Goal: Task Accomplishment & Management: Use online tool/utility

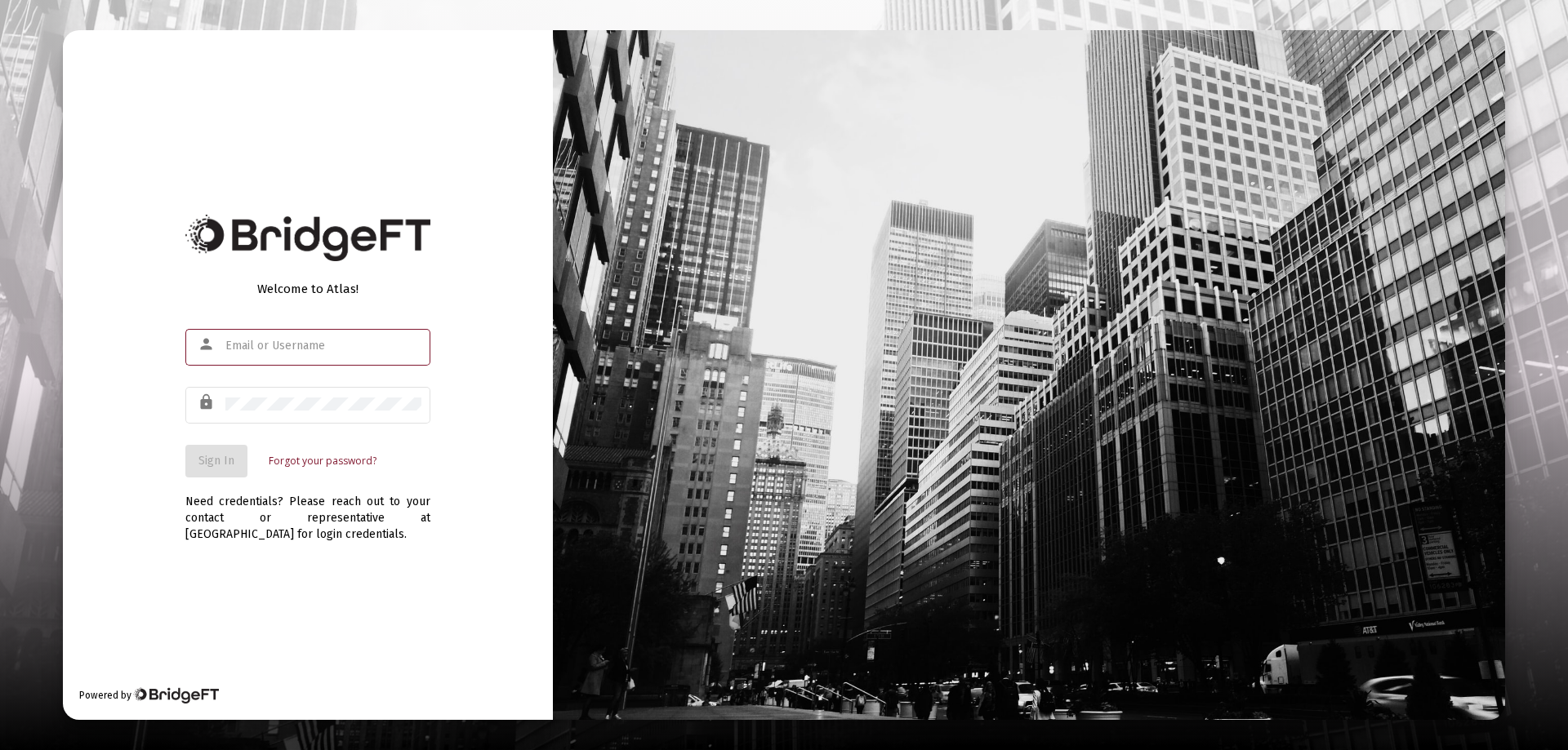
click at [246, 346] on input "text" at bounding box center [323, 345] width 196 height 13
type input "[PERSON_NAME][EMAIL_ADDRESS][DOMAIN_NAME]"
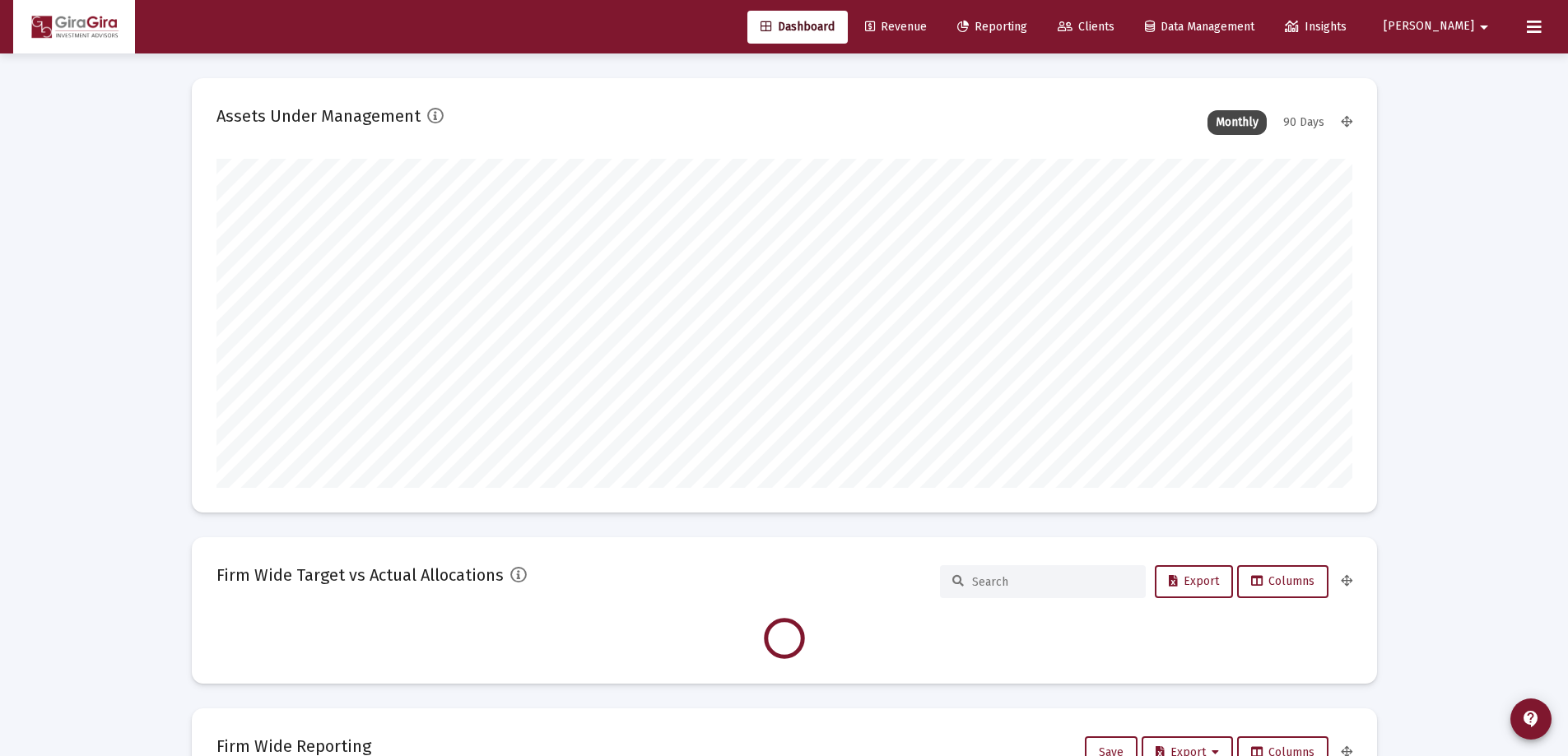
scroll to position [329, 612]
type input "[DATE]"
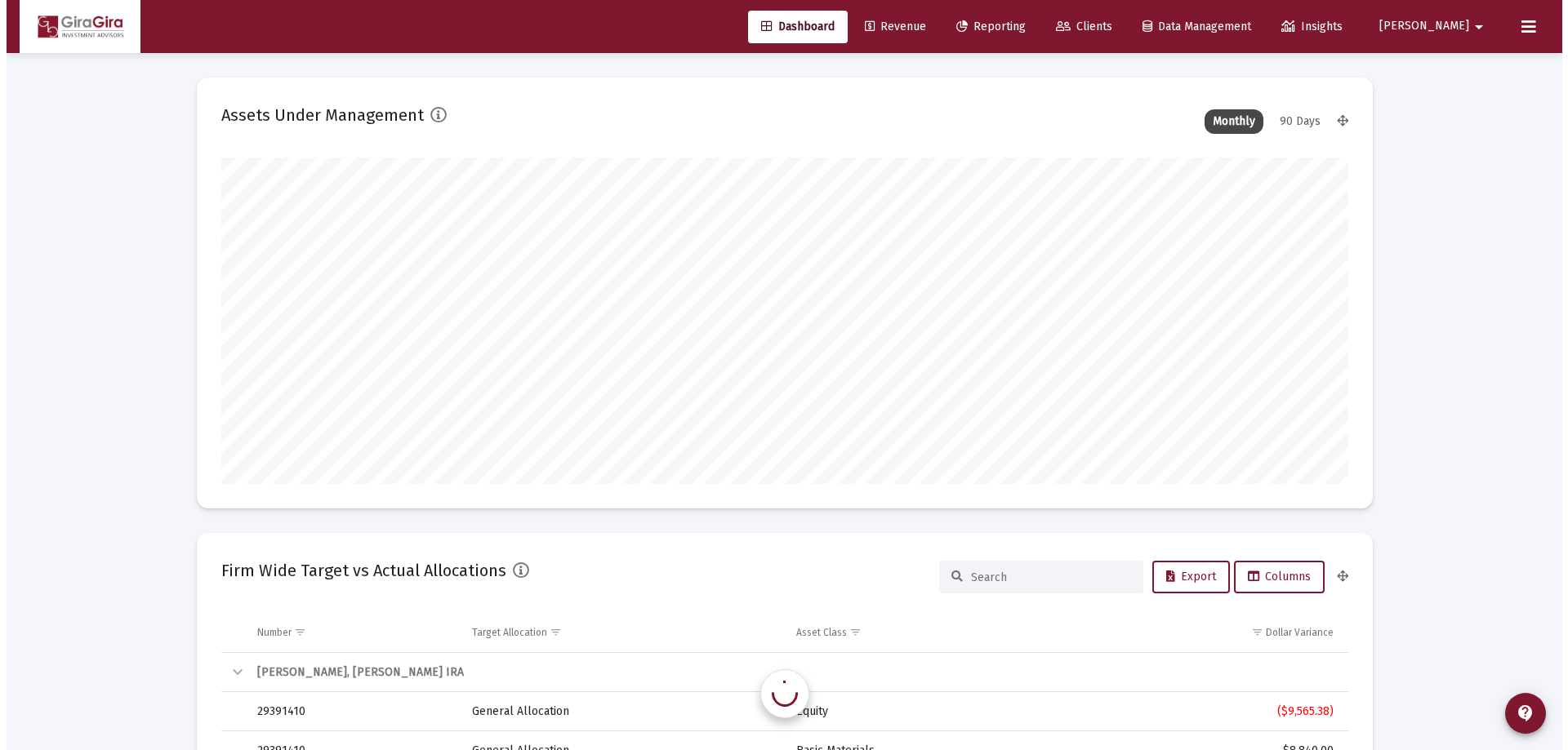
scroll to position [327, 527]
click at [1019, 26] on span "Reporting" at bounding box center [984, 27] width 69 height 14
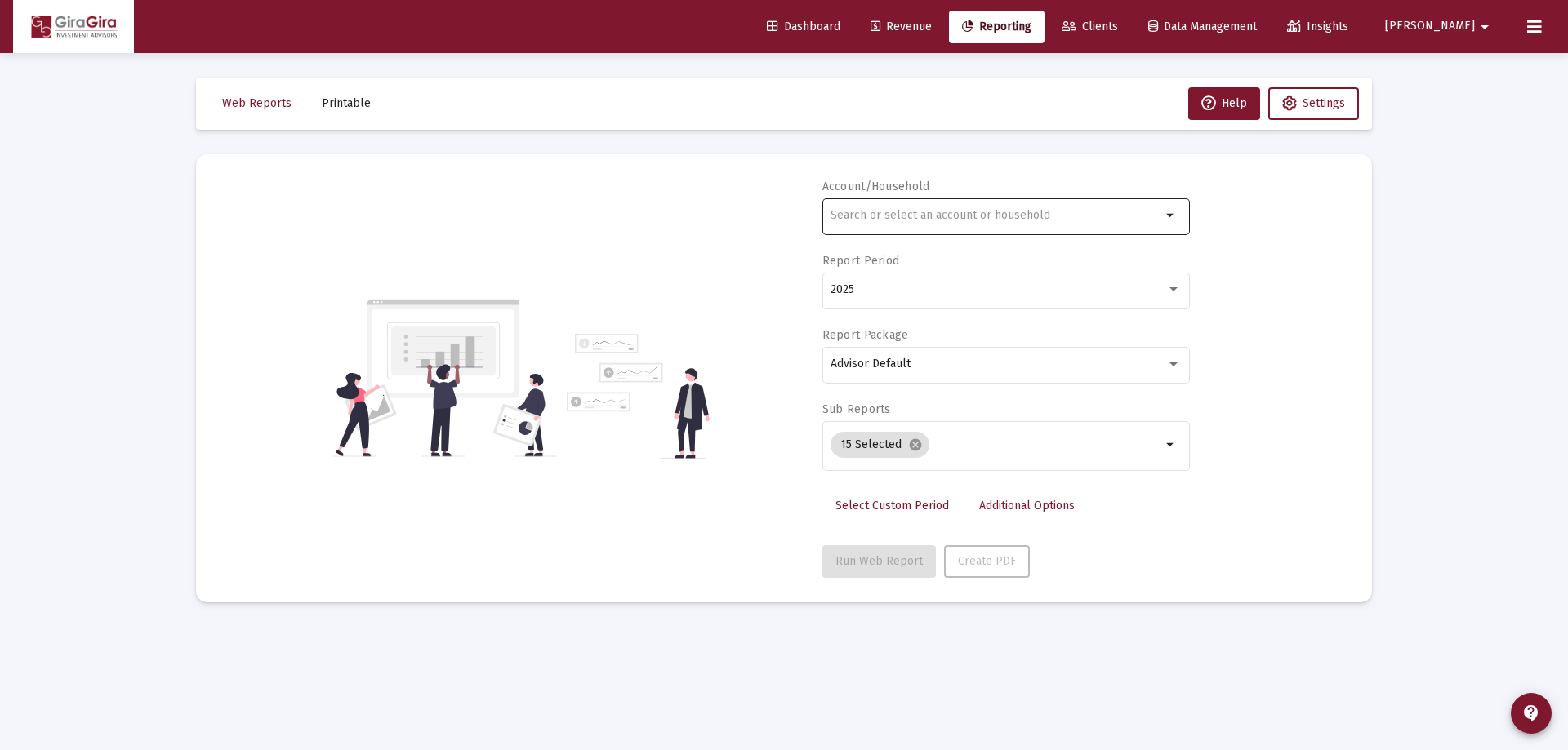
click at [859, 212] on input "text" at bounding box center [996, 215] width 331 height 13
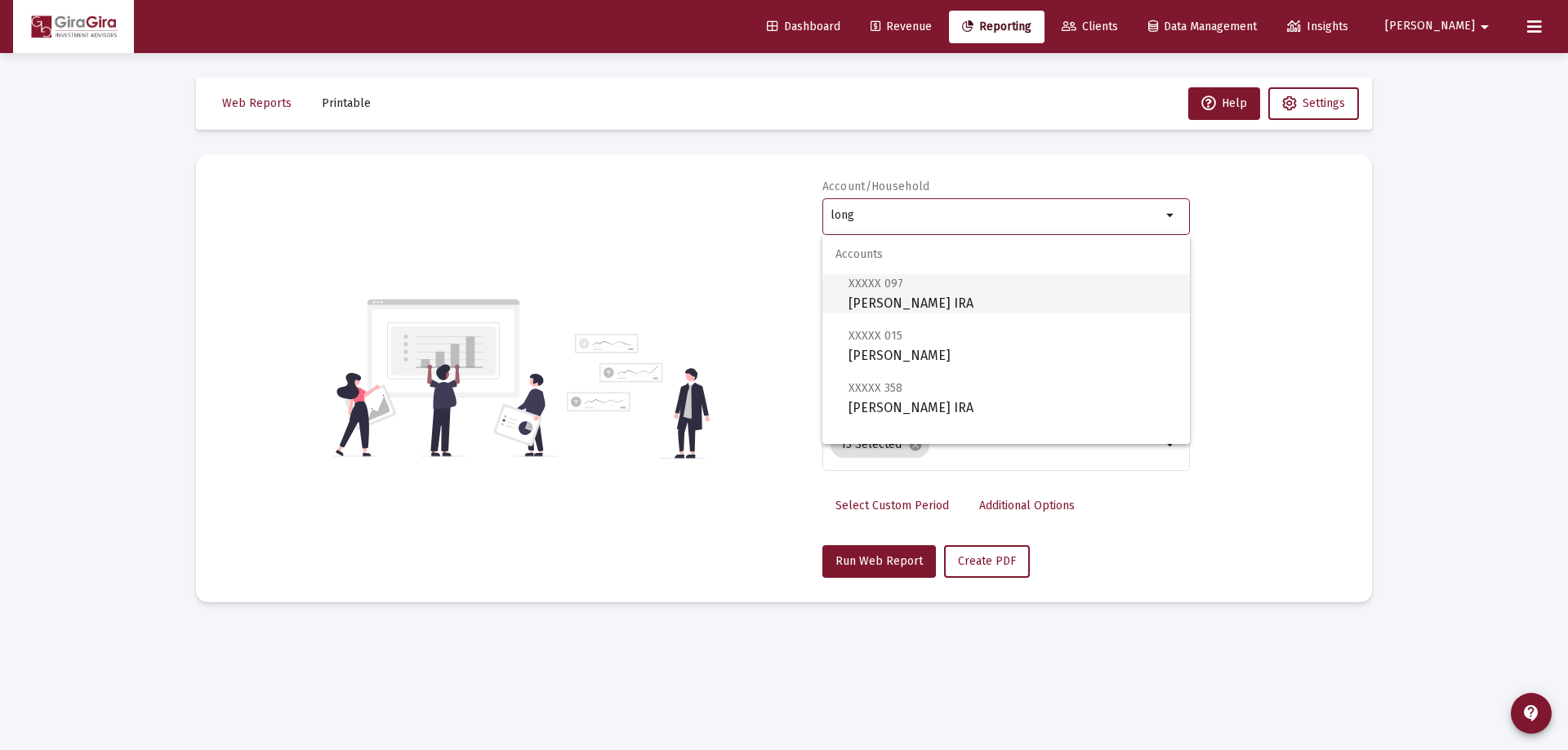
click at [876, 291] on span "XXXXX 097 [PERSON_NAME] IRA" at bounding box center [1012, 293] width 329 height 40
type input "[PERSON_NAME] IRA"
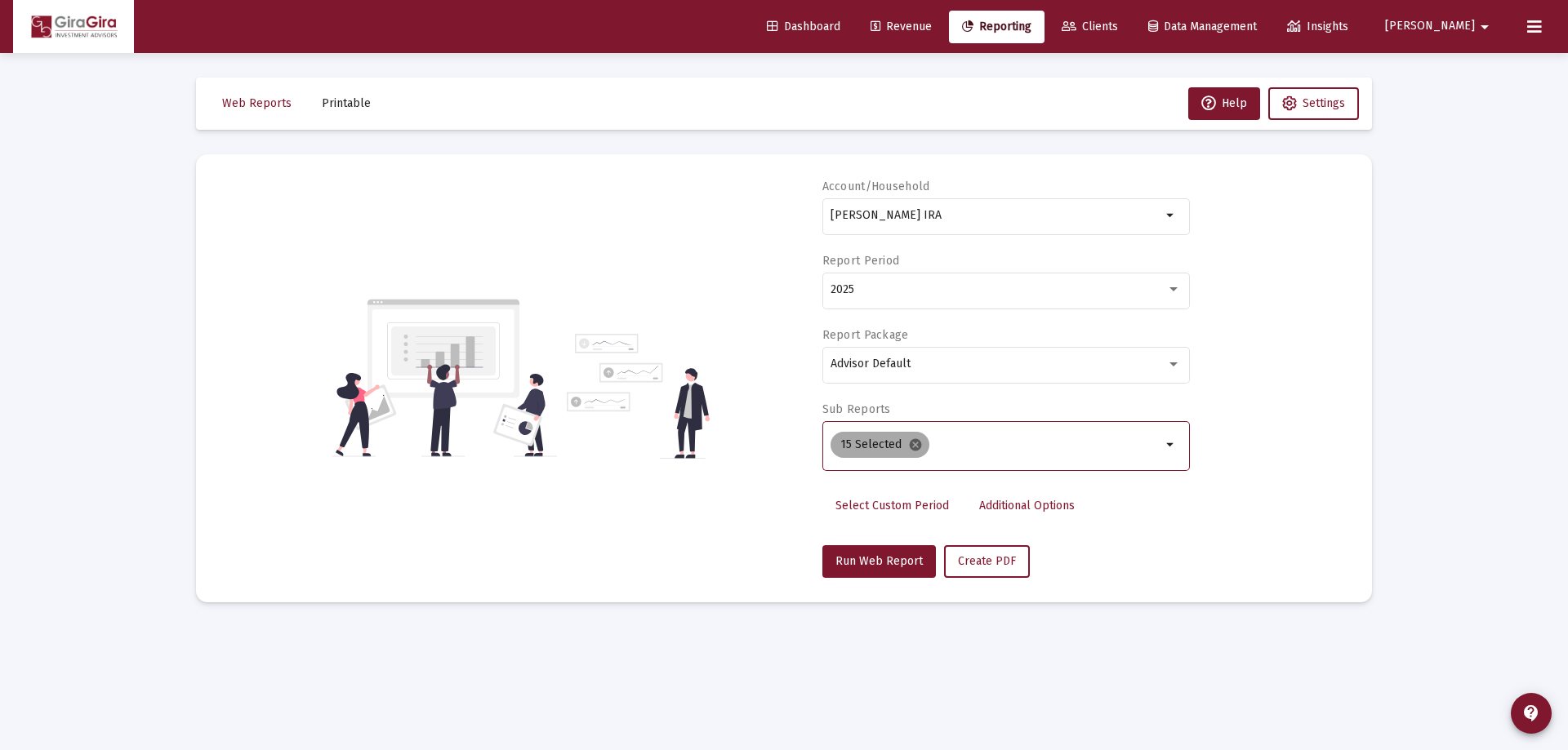
click at [911, 443] on mat-icon "cancel" at bounding box center [915, 445] width 15 height 15
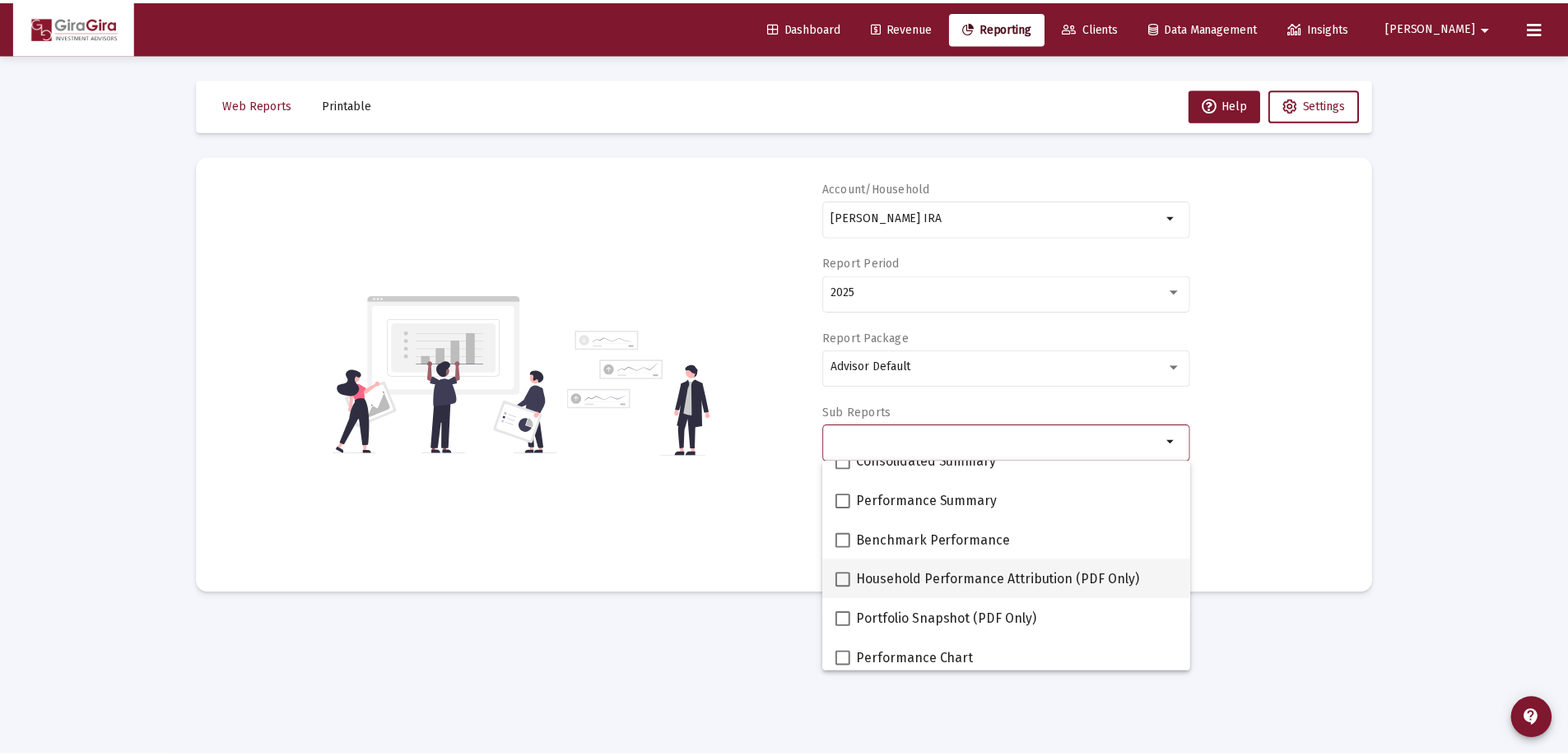
scroll to position [83, 0]
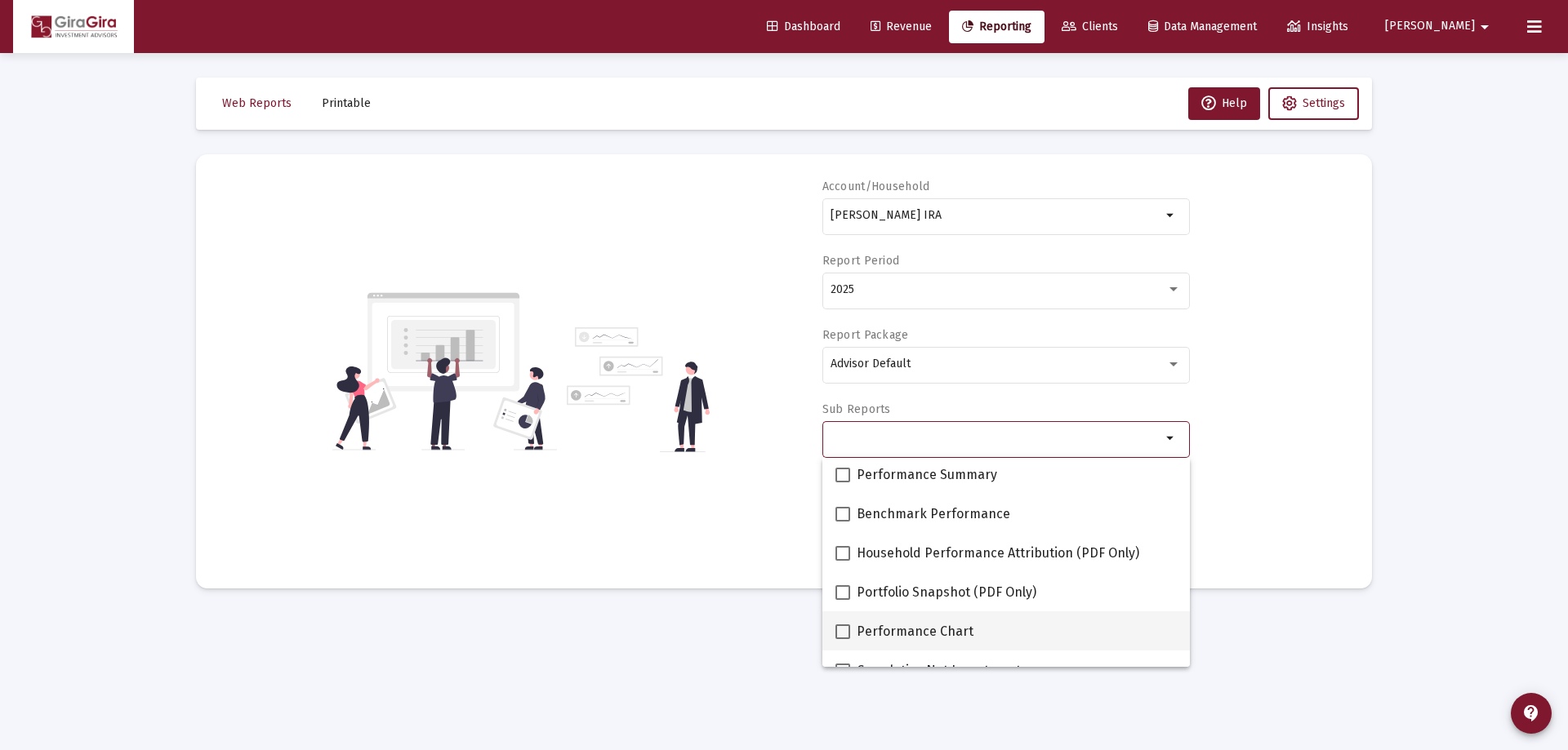
click at [841, 631] on span at bounding box center [843, 632] width 15 height 15
click at [842, 639] on input "Performance Chart" at bounding box center [842, 639] width 1 height 1
checkbox input "true"
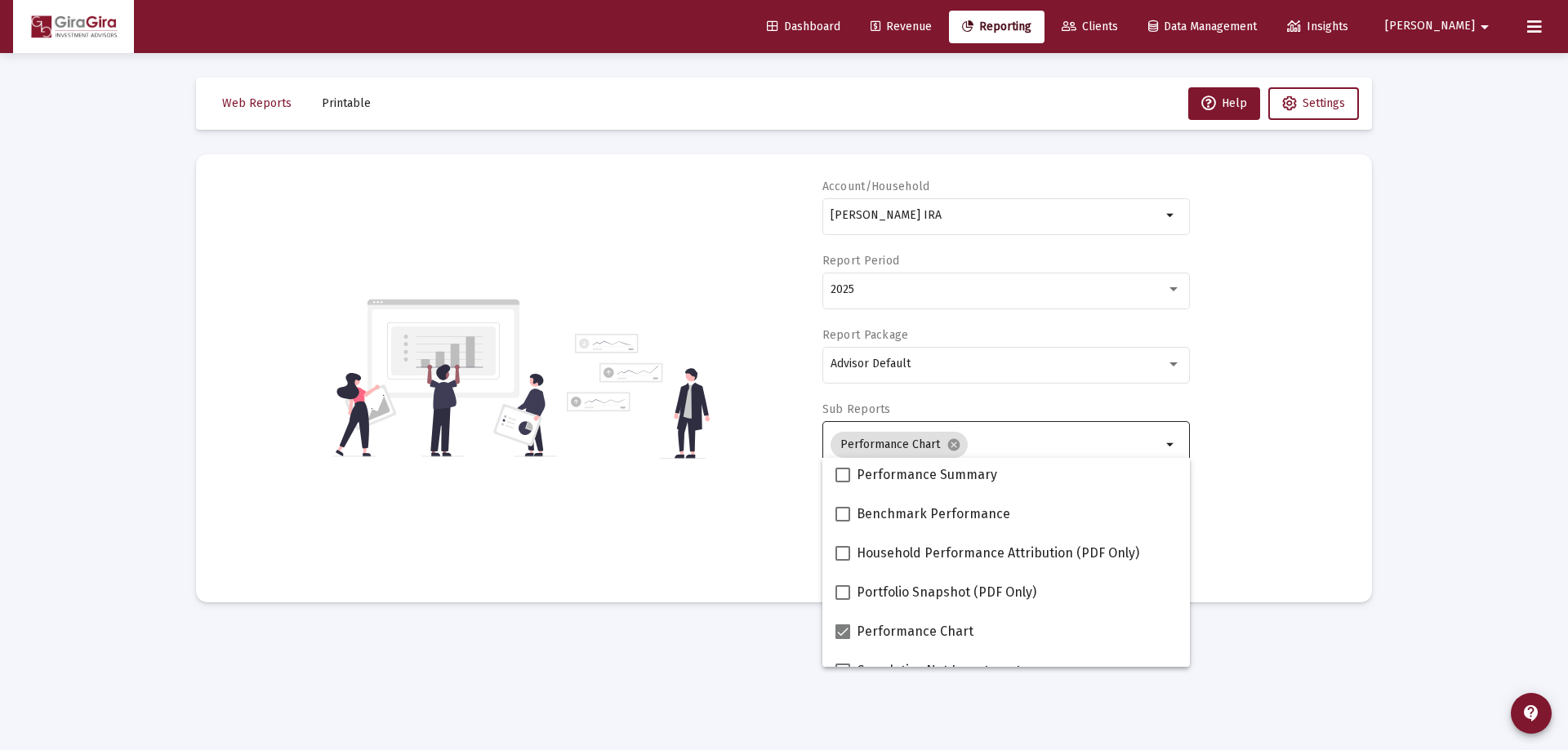
click at [1232, 462] on div "Account/Household [PERSON_NAME] IRA arrow_drop_down Report Period 2025 Report P…" at bounding box center [784, 378] width 1127 height 400
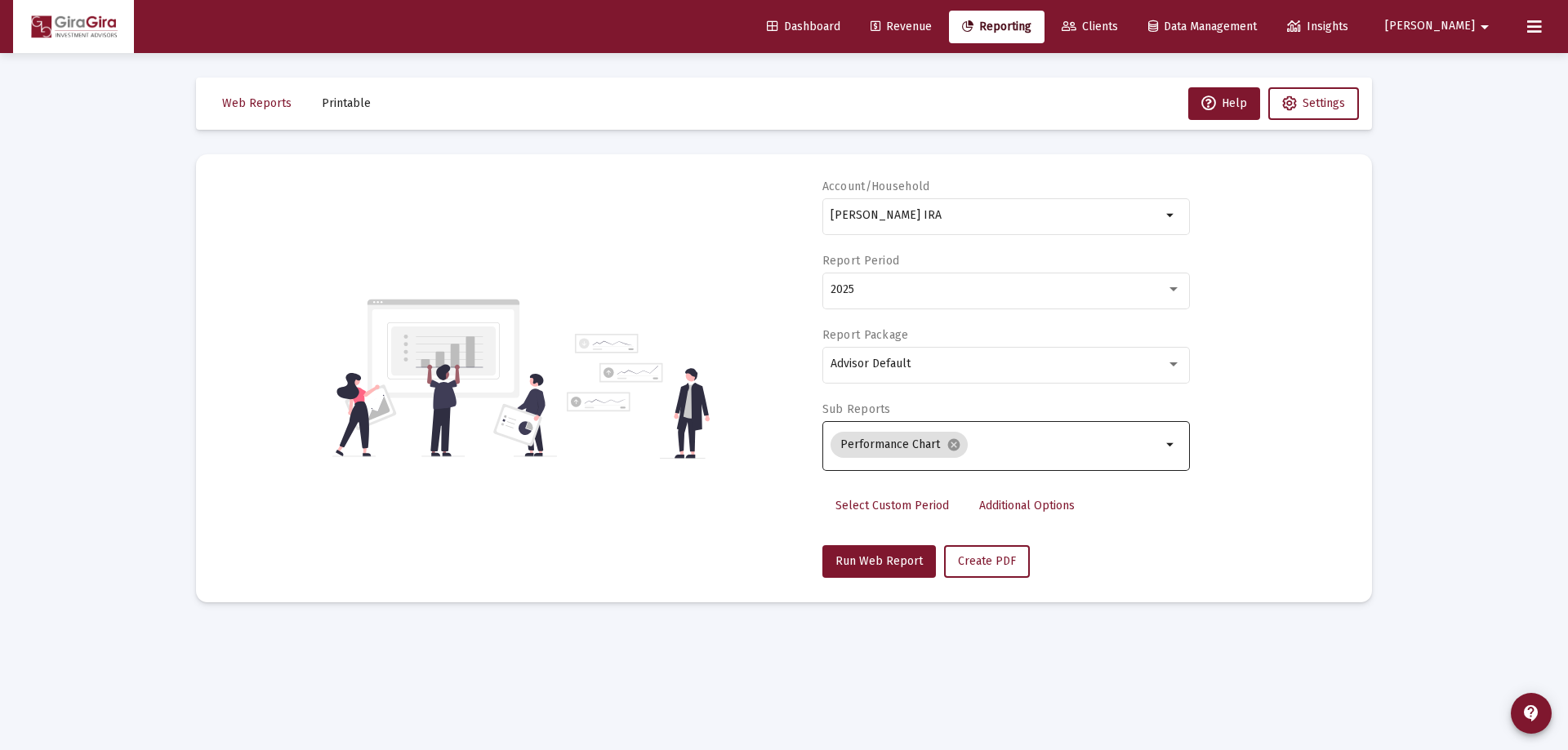
click at [1011, 504] on span "Additional Options" at bounding box center [1026, 506] width 96 height 14
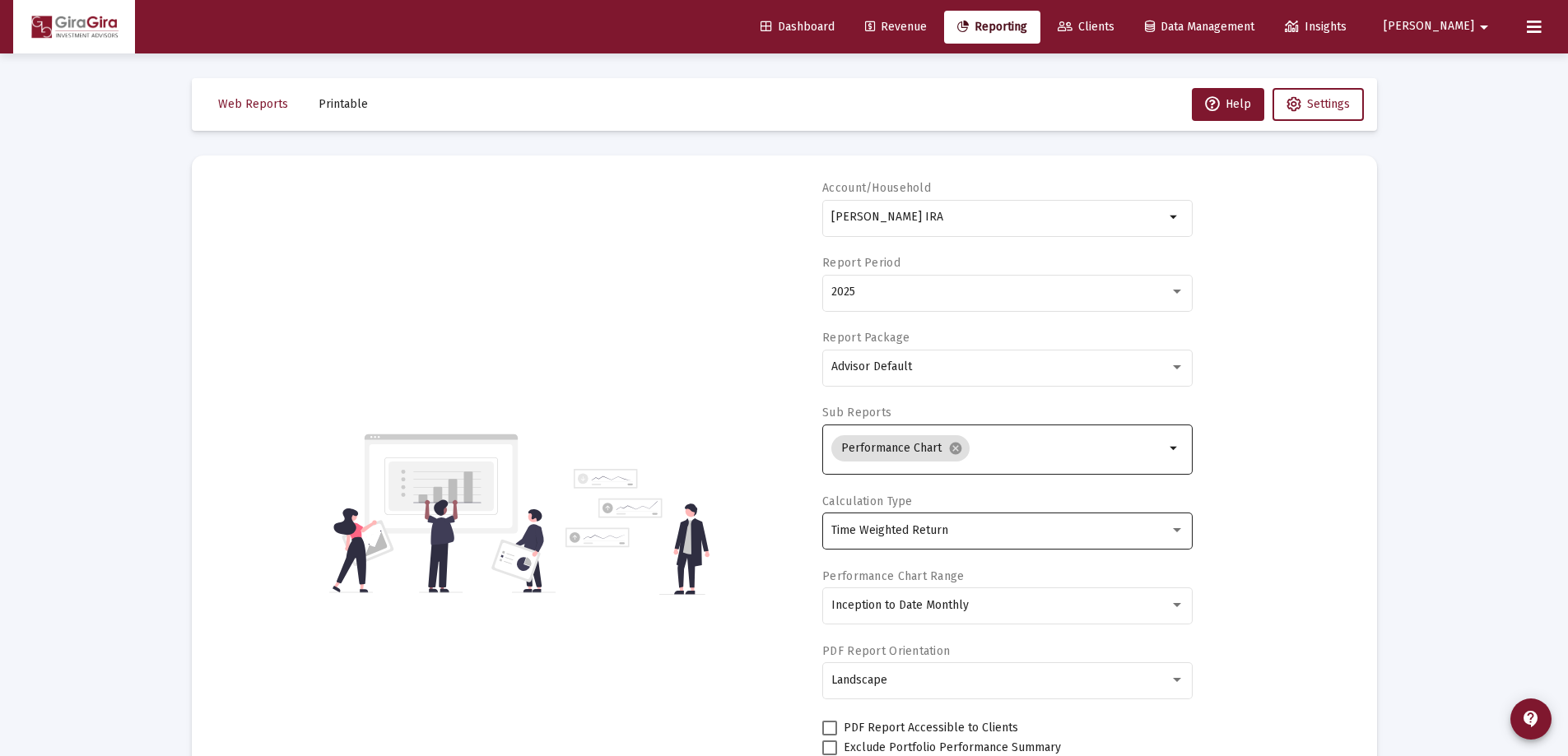
click at [947, 527] on div "Time Weighted Return" at bounding box center [1001, 530] width 338 height 13
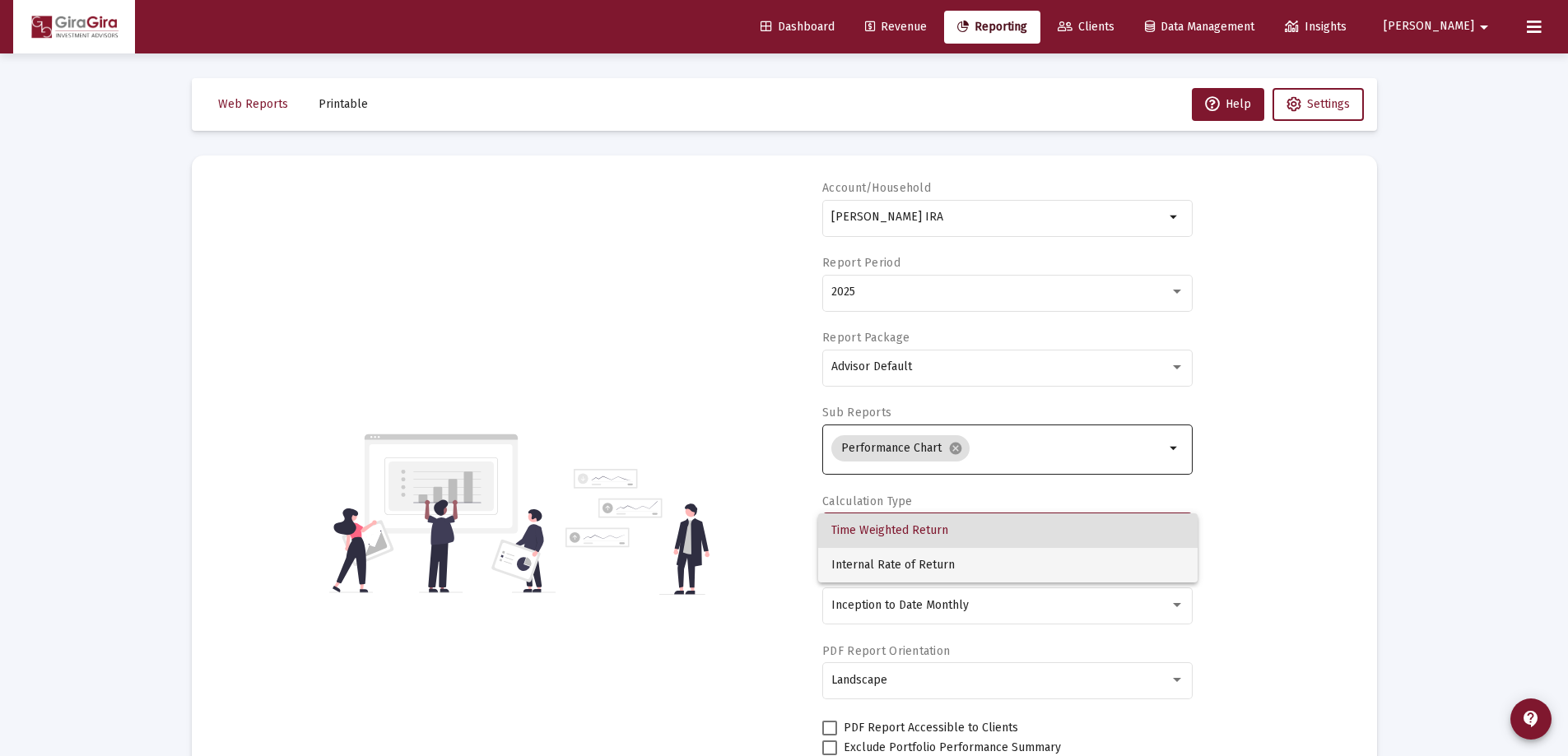
click at [936, 561] on span "Internal Rate of Return" at bounding box center [1008, 565] width 353 height 35
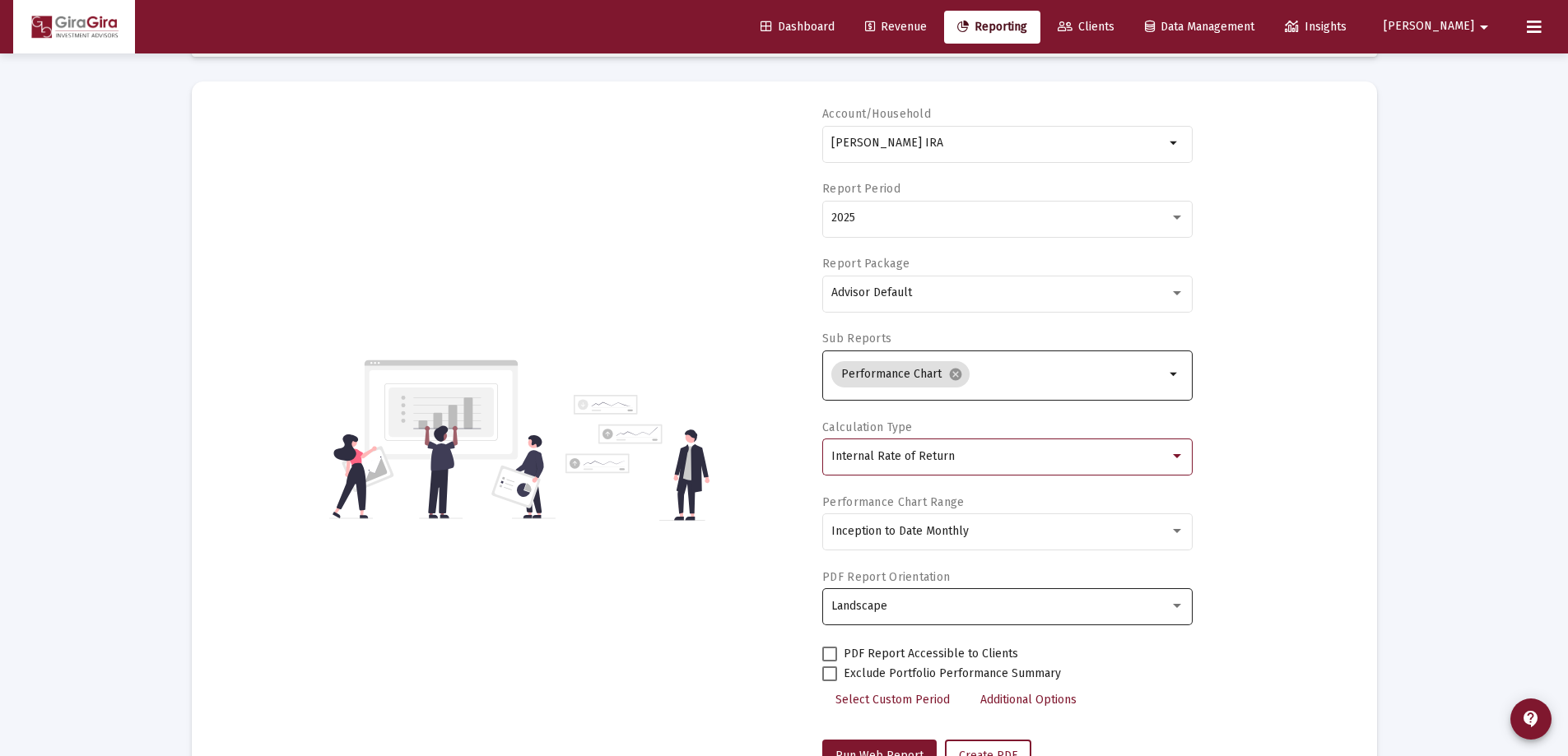
scroll to position [140, 0]
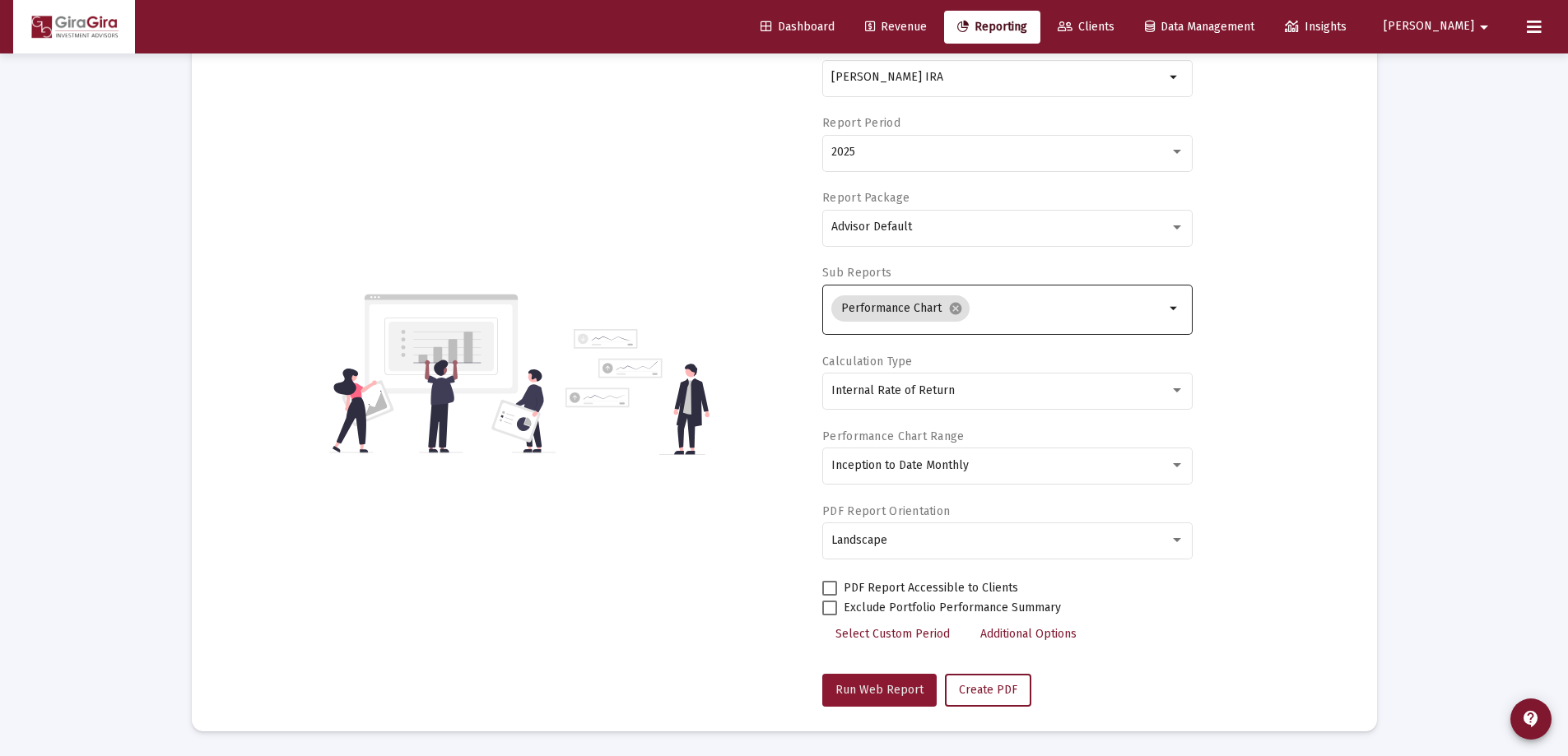
click at [892, 684] on span "Run Web Report" at bounding box center [880, 690] width 89 height 14
select select "View all"
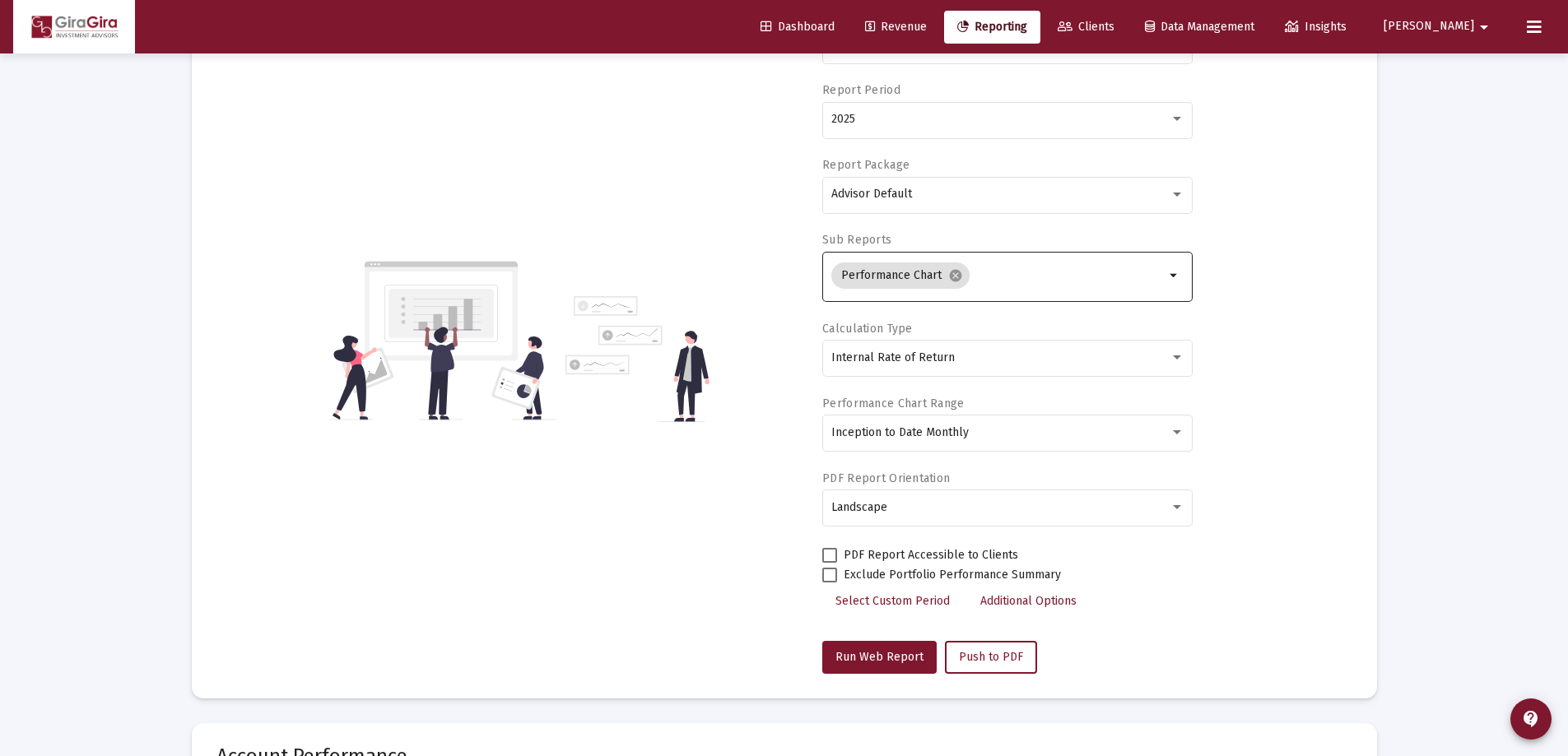
scroll to position [0, 0]
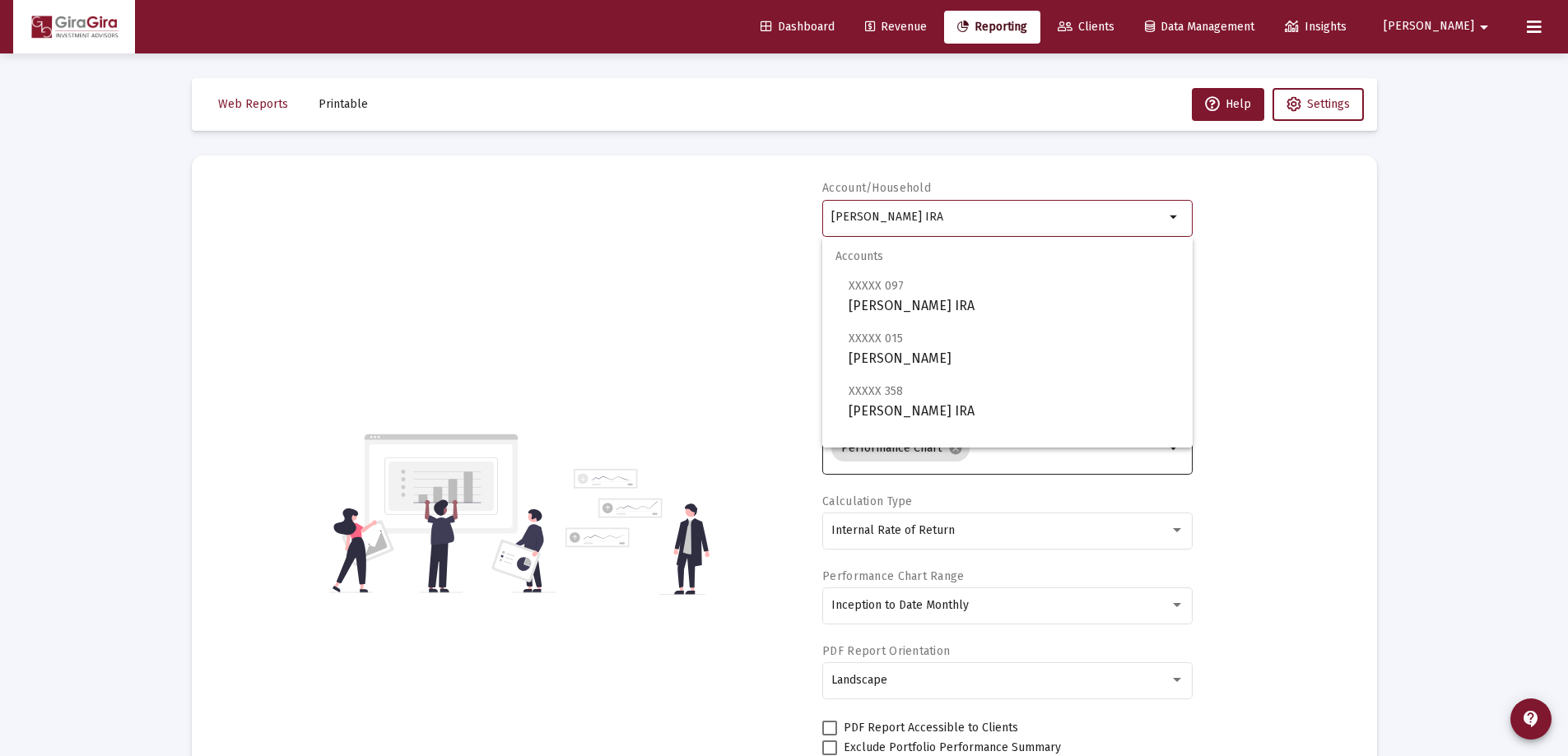
drag, startPoint x: 833, startPoint y: 212, endPoint x: 1569, endPoint y: 198, distance: 736.1
click at [1568, 198] on html "Dashboard Revenue Reporting Clients Data Management Insights [PERSON_NAME] Inte…" at bounding box center [784, 378] width 1568 height 756
click at [909, 409] on span "XXXXX 358 [PERSON_NAME] IRA" at bounding box center [1014, 401] width 331 height 41
type input "[PERSON_NAME] IRA"
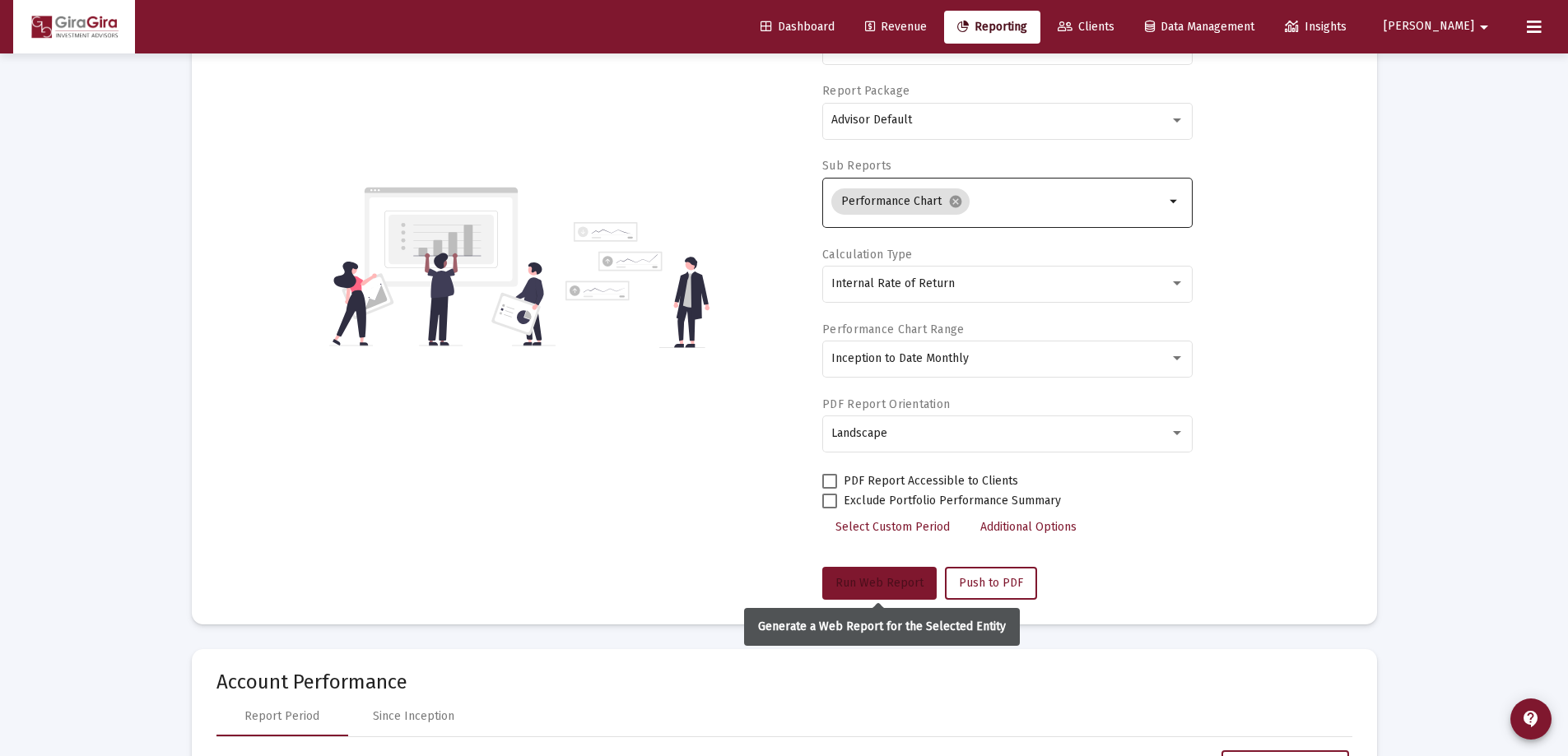
click at [903, 576] on button "Run Web Report" at bounding box center [880, 583] width 114 height 33
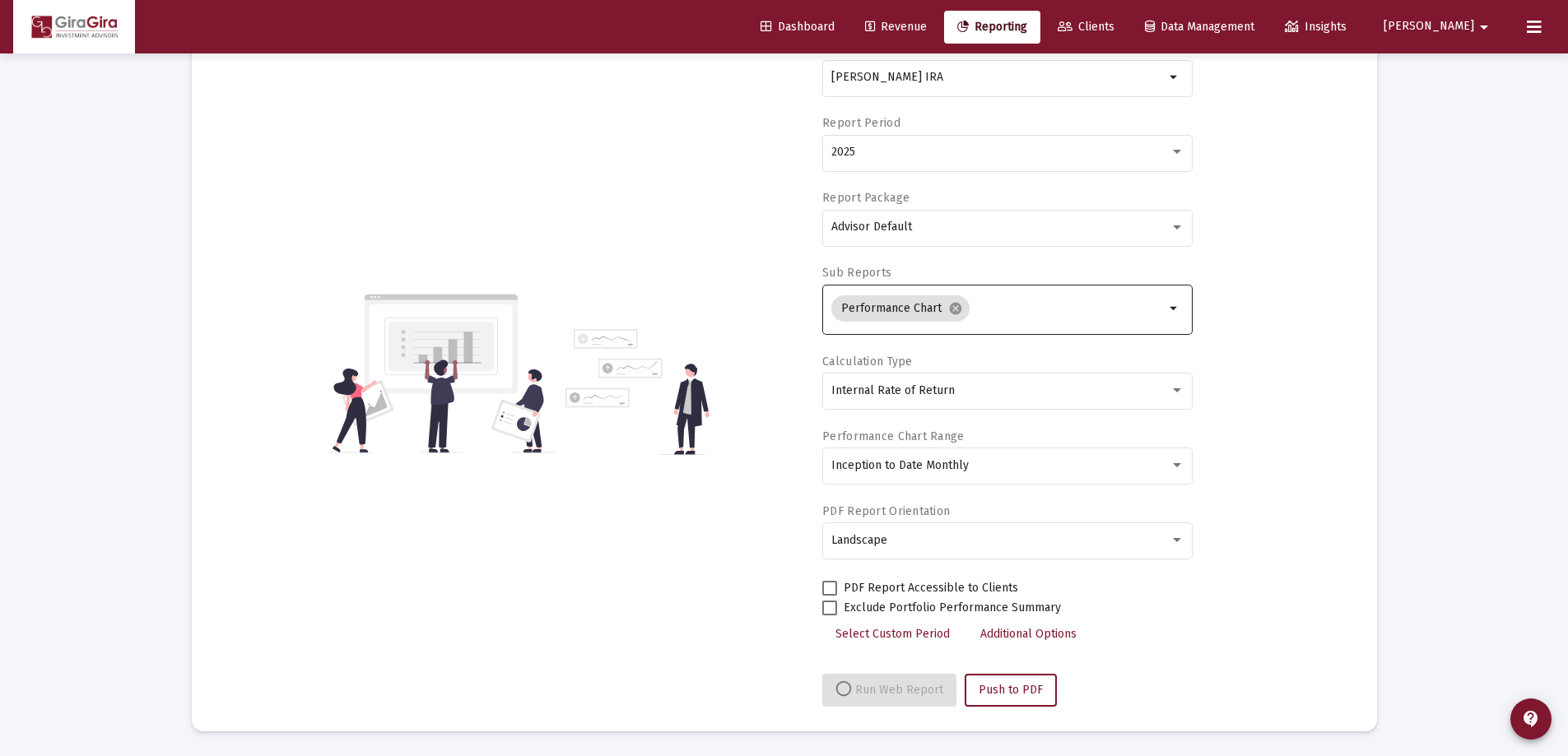
select select "View all"
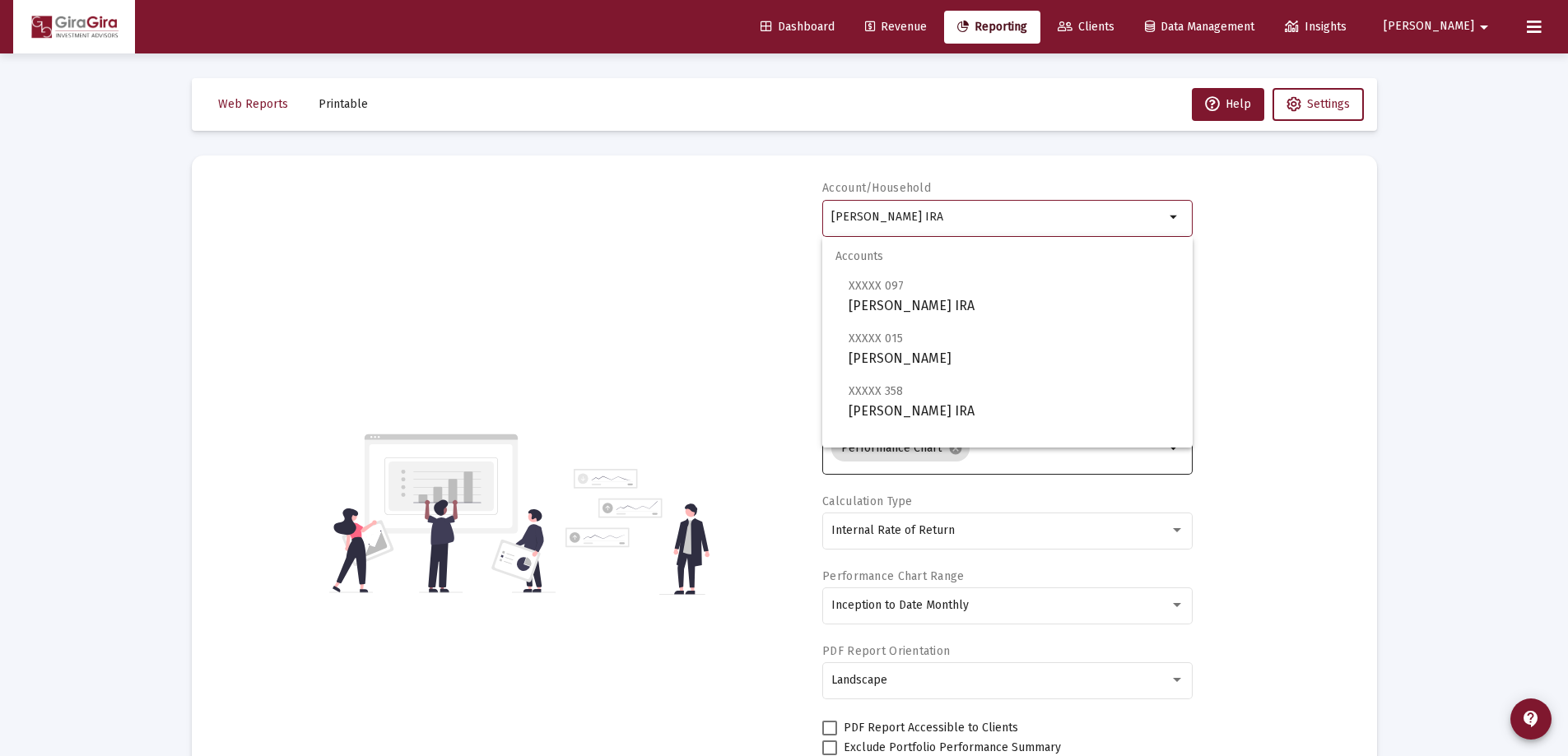
click at [897, 217] on input "[PERSON_NAME] IRA" at bounding box center [998, 217] width 333 height 13
click at [939, 355] on span "XXXXX 015 [PERSON_NAME]" at bounding box center [1014, 348] width 331 height 41
type input "[PERSON_NAME]"
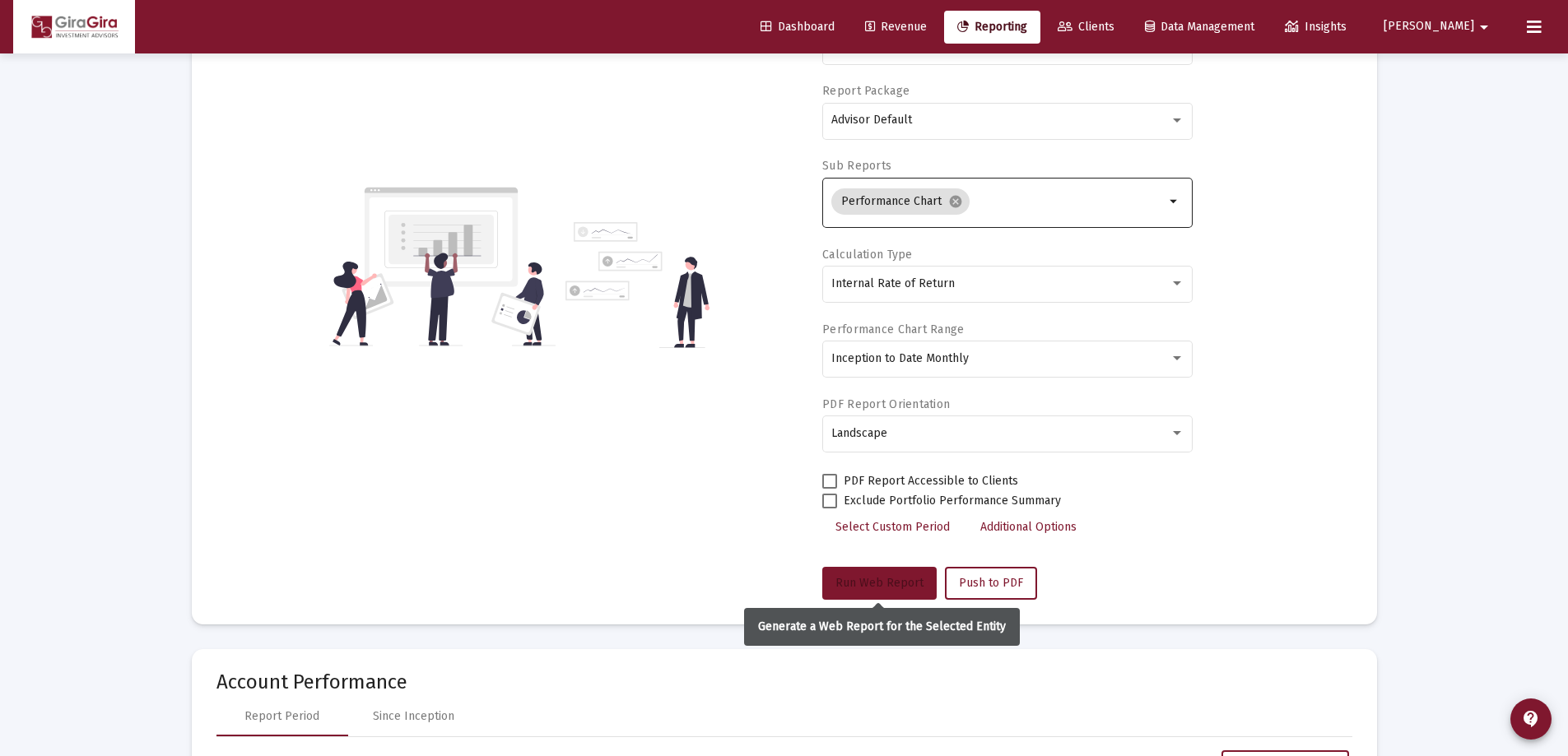
click at [889, 580] on span "Run Web Report" at bounding box center [880, 583] width 89 height 14
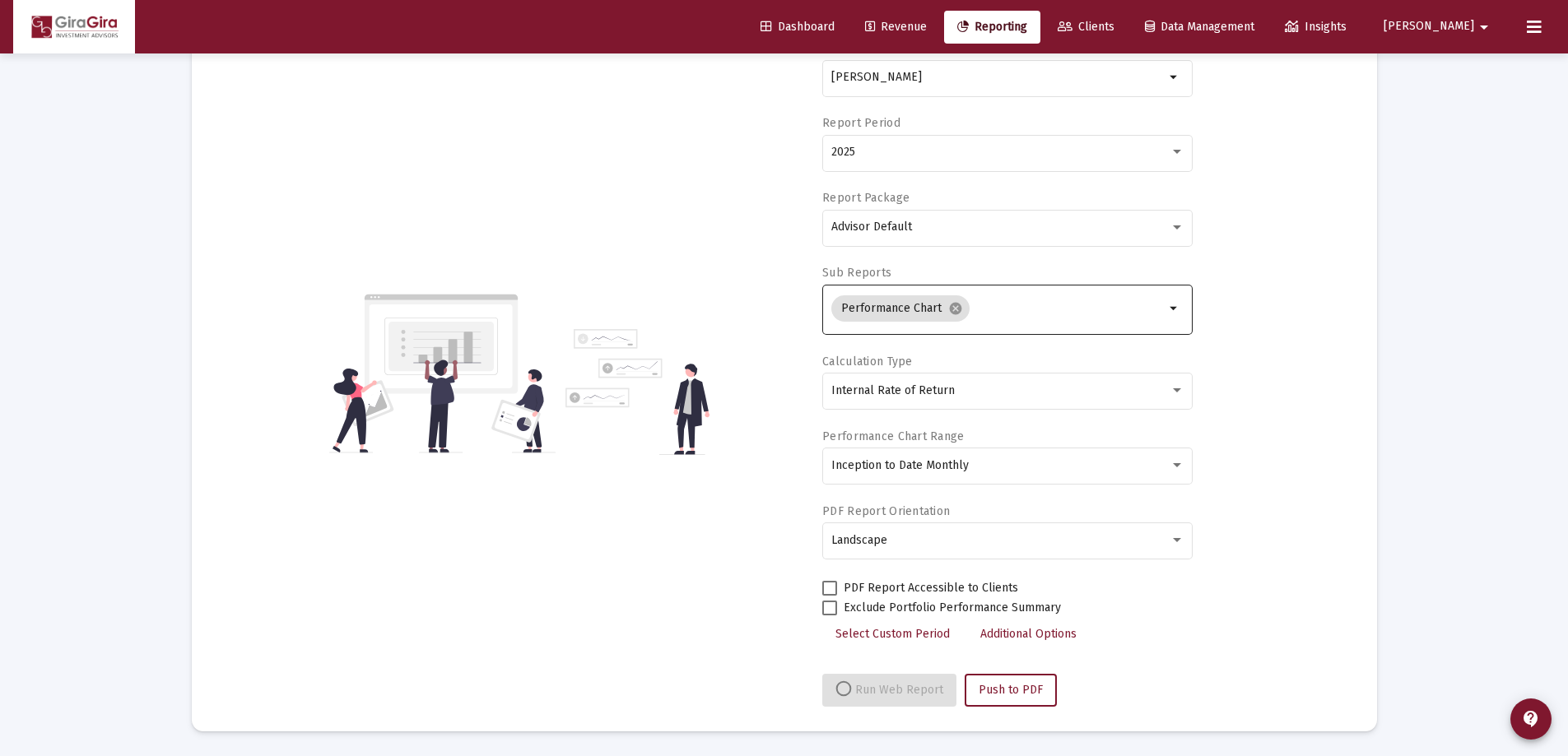
select select "View all"
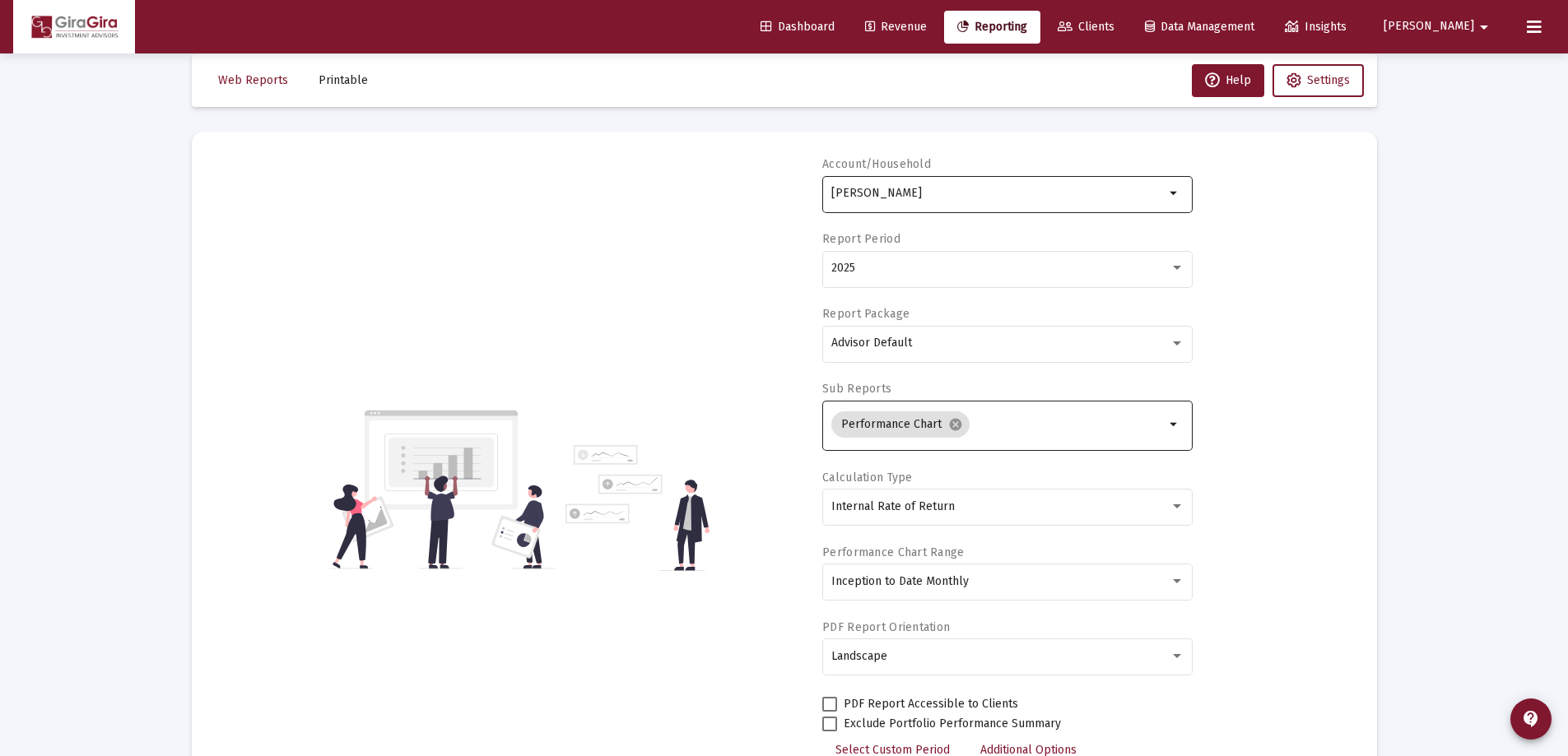
scroll to position [0, 0]
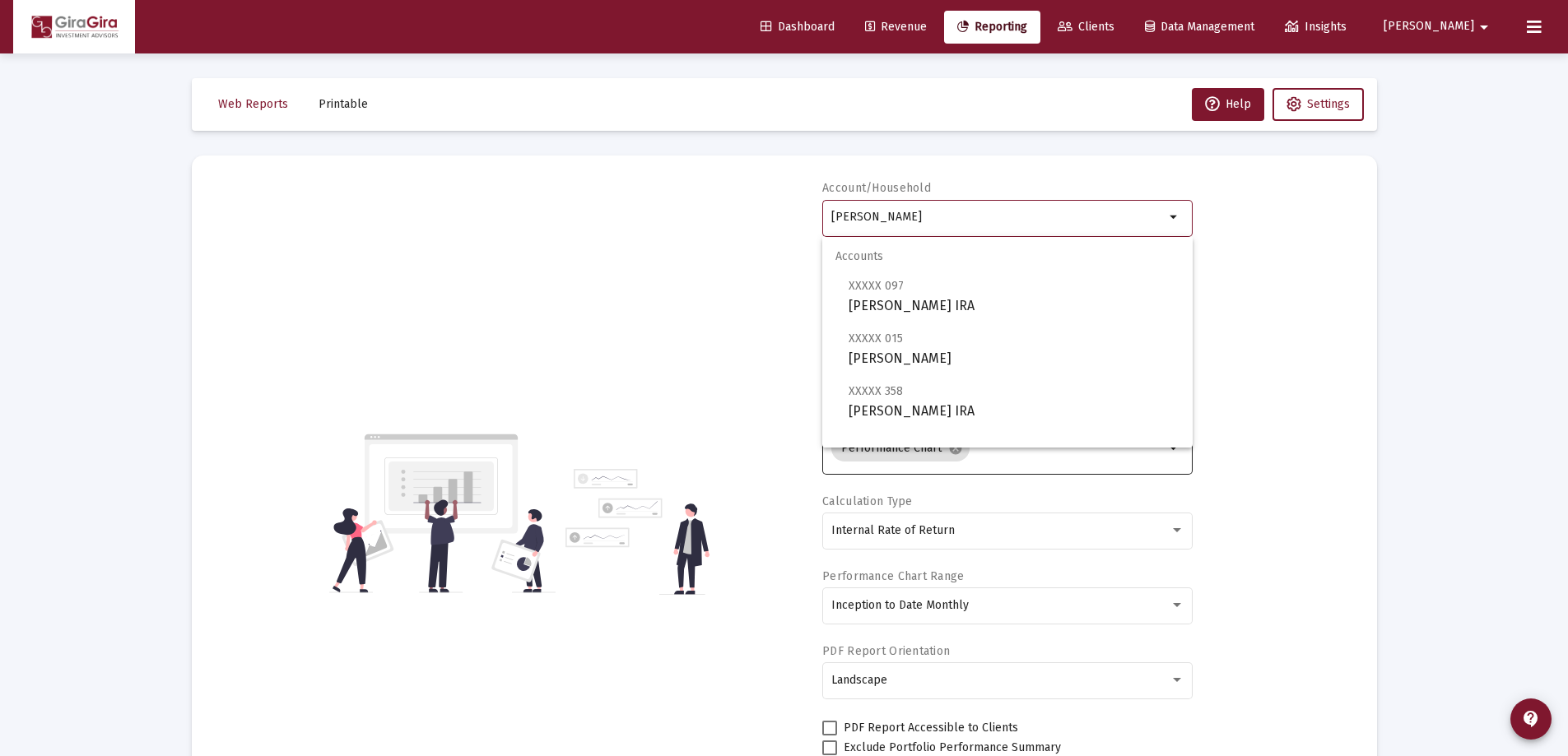
drag, startPoint x: 831, startPoint y: 213, endPoint x: 1394, endPoint y: 190, distance: 563.5
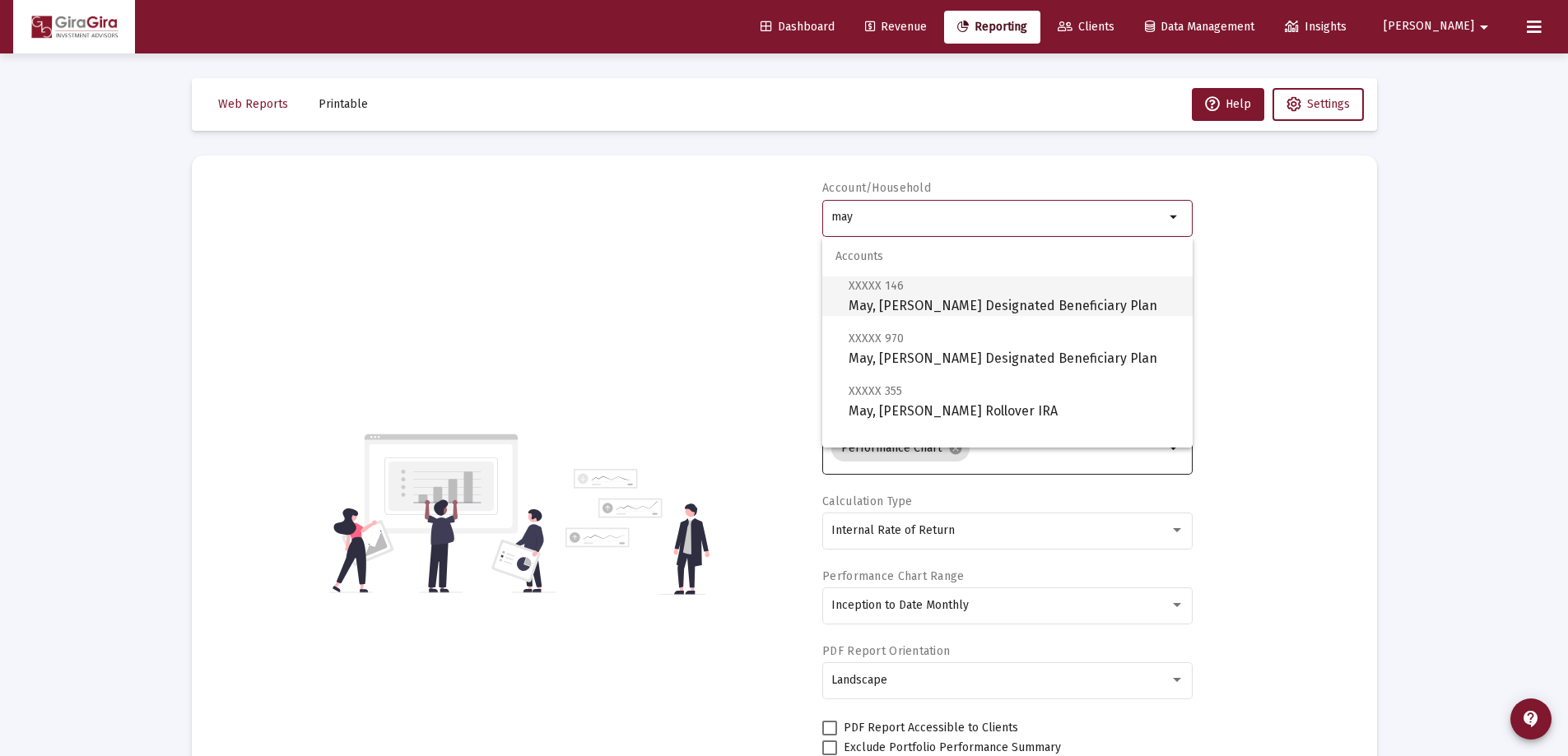
click at [883, 302] on span "XXXXX 146 May, [PERSON_NAME] Designated Beneficiary Plan" at bounding box center [1014, 295] width 331 height 41
type input "May, [PERSON_NAME] Designated Beneficiary Plan"
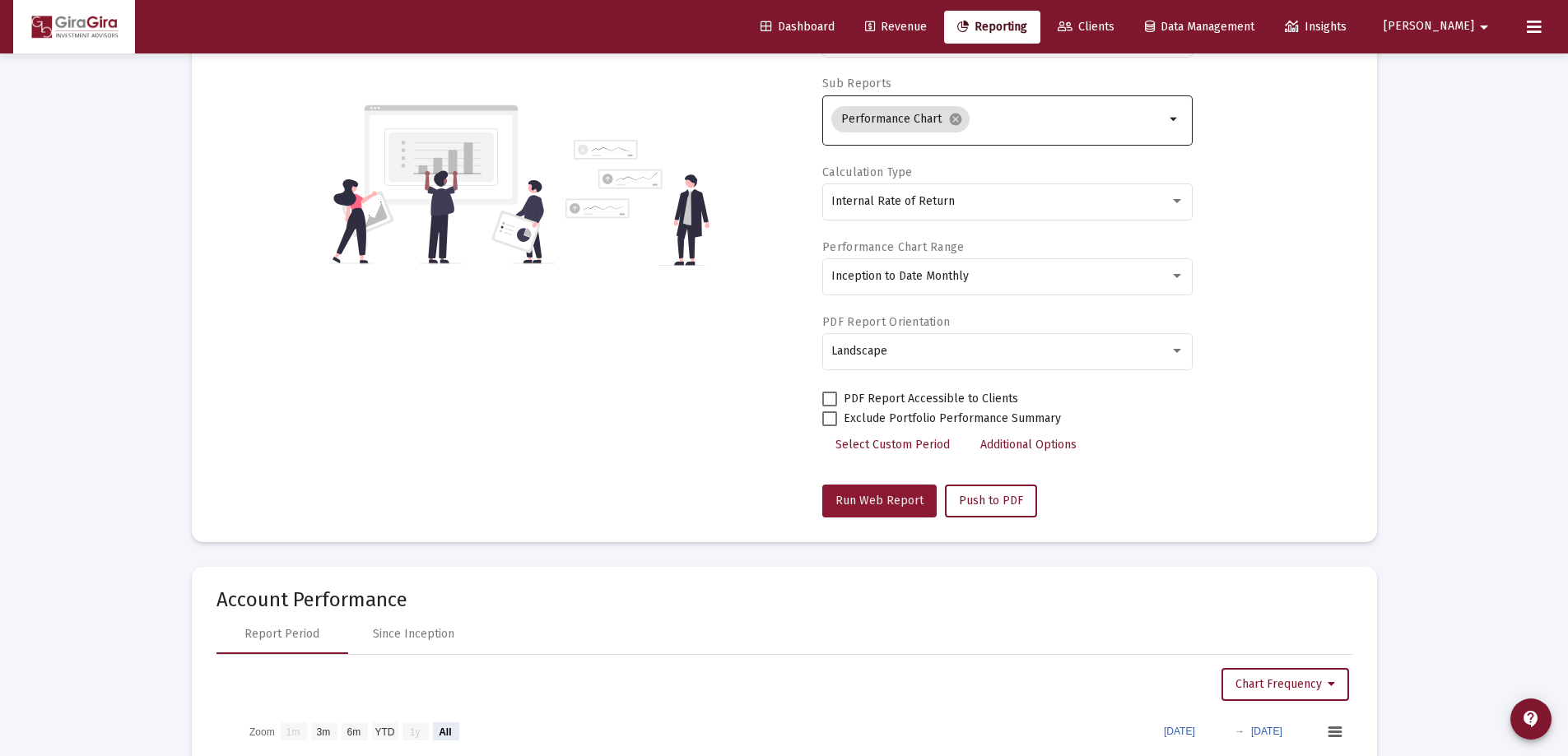
click at [883, 494] on span "Run Web Report" at bounding box center [880, 501] width 89 height 14
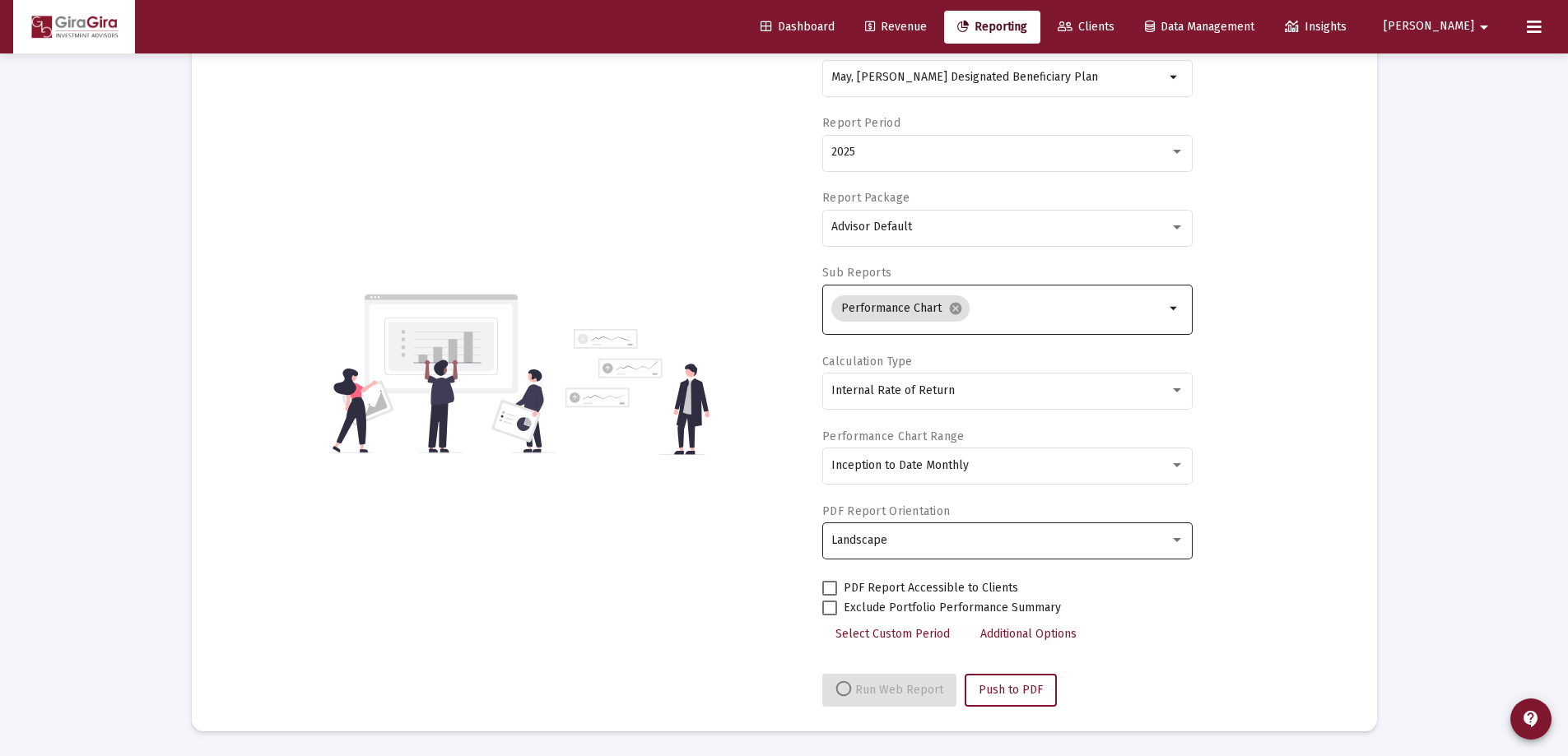
select select "View all"
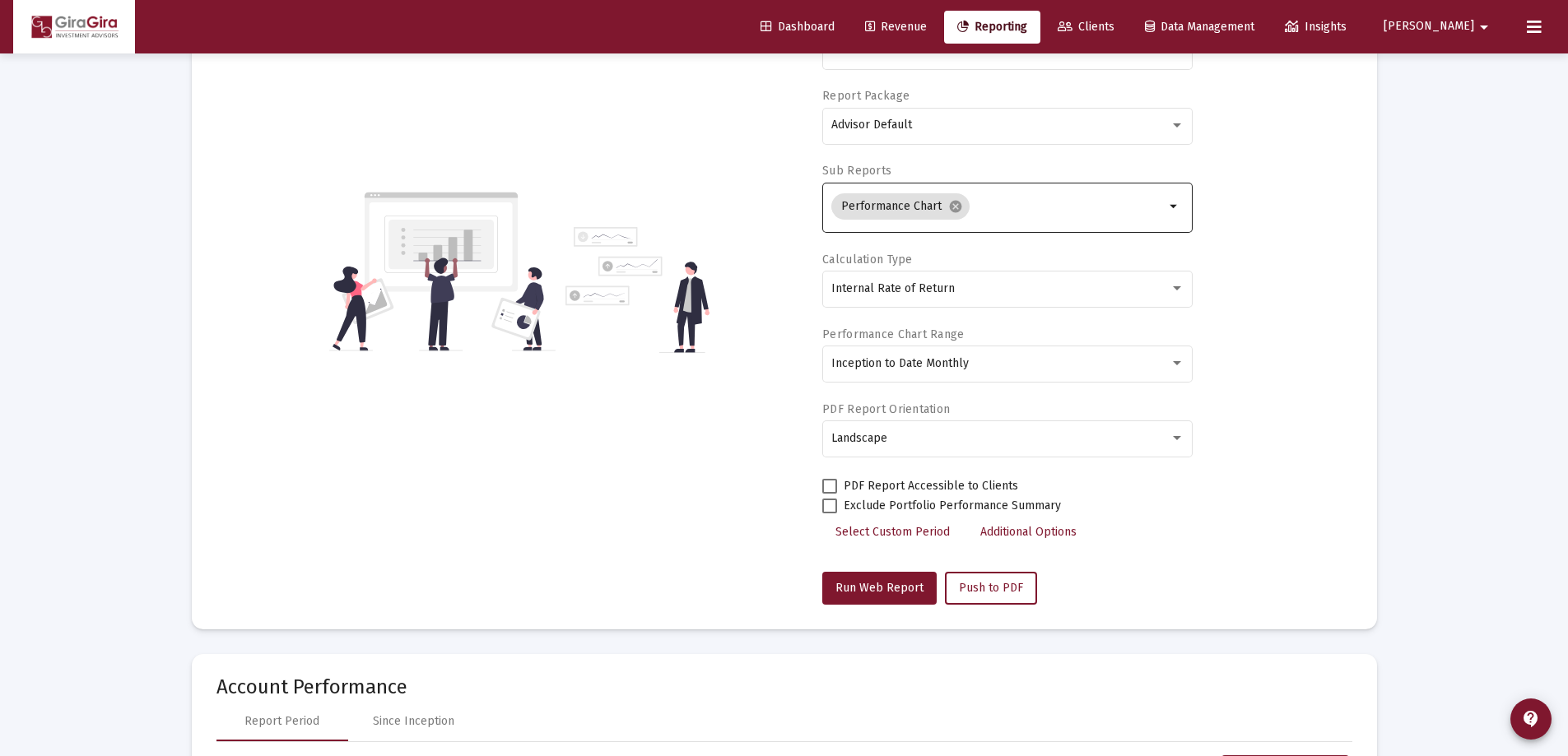
scroll to position [0, 0]
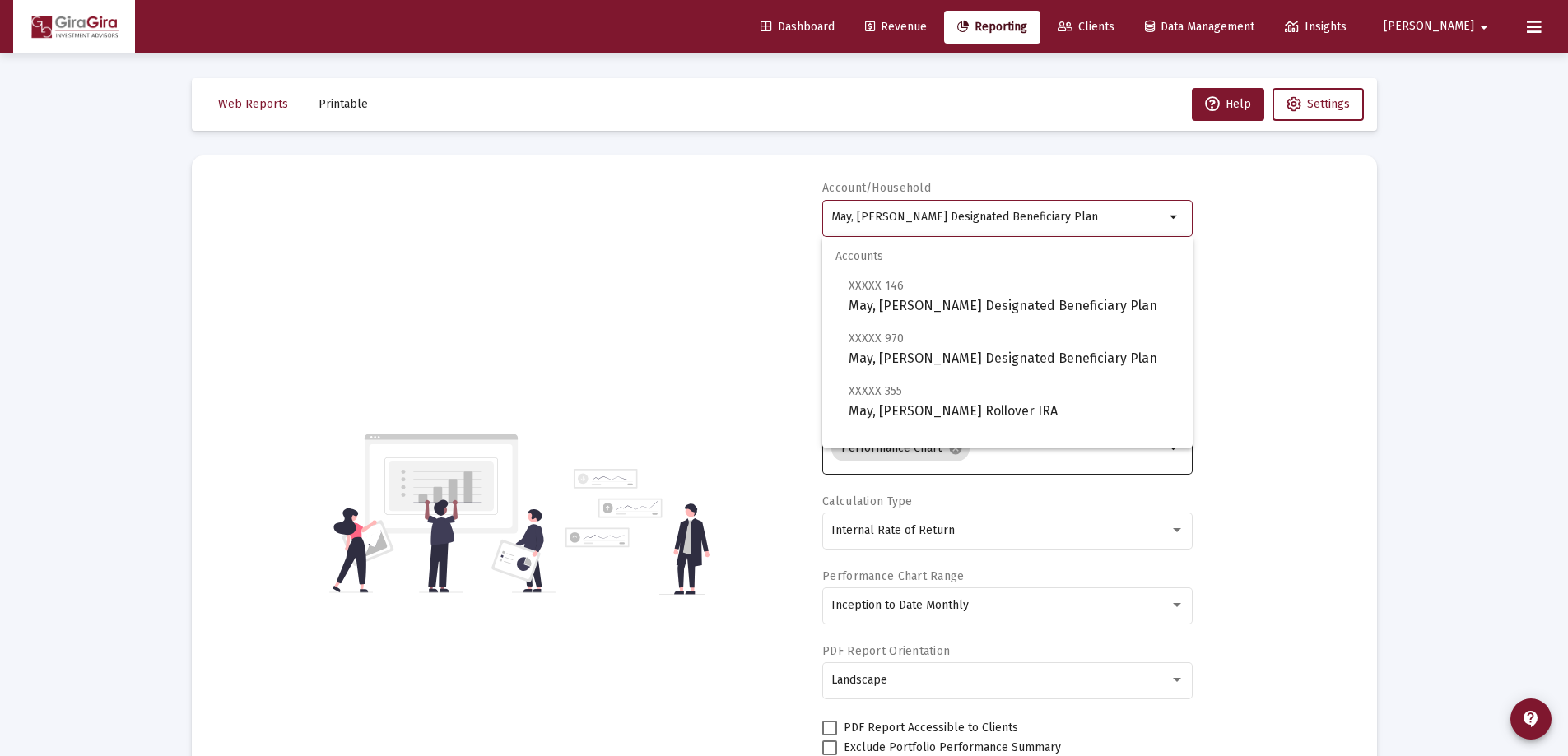
drag, startPoint x: 831, startPoint y: 220, endPoint x: 1778, endPoint y: 227, distance: 947.0
click at [1568, 227] on html "Dashboard Revenue Reporting Clients Data Management Insights [PERSON_NAME] Inte…" at bounding box center [784, 378] width 1568 height 756
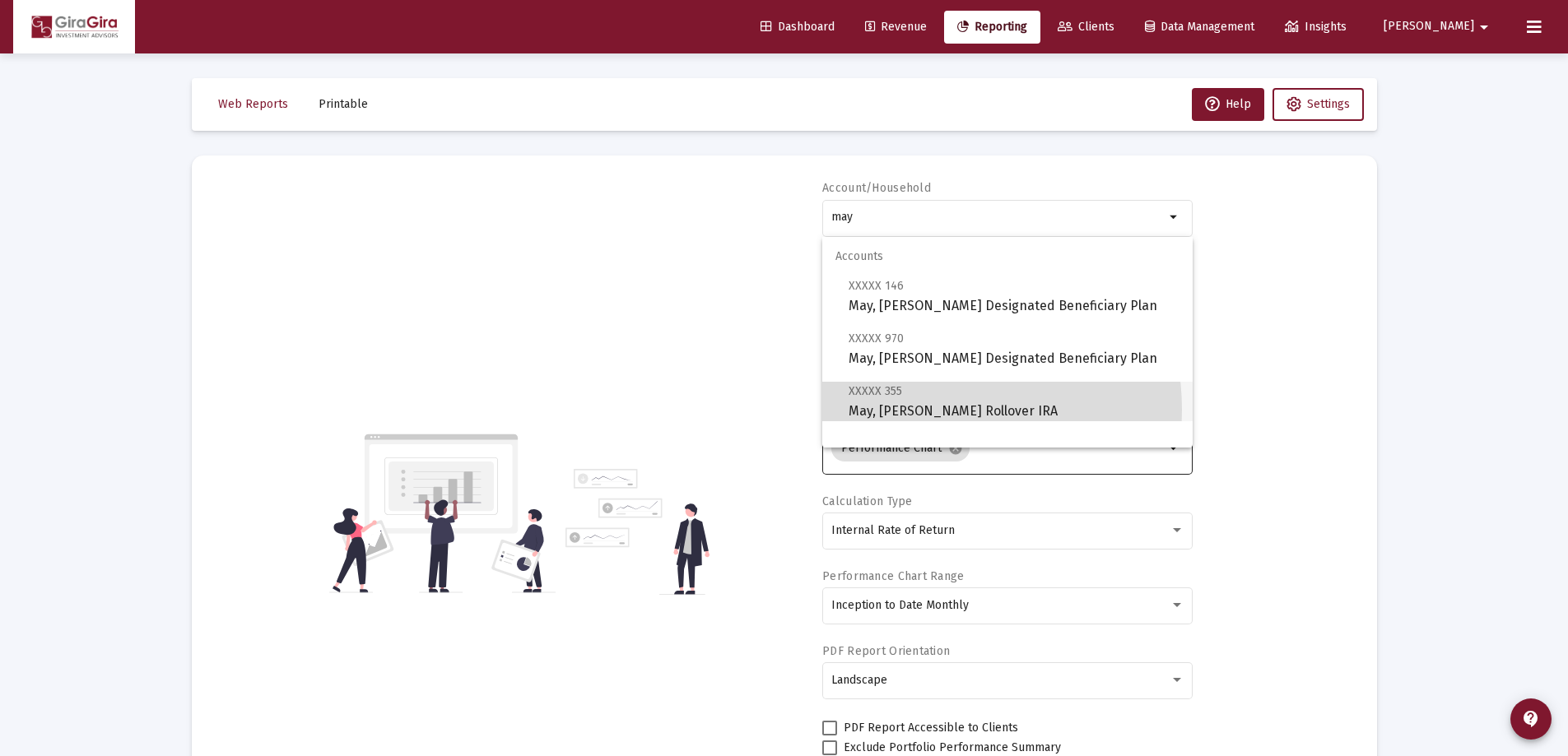
click at [917, 410] on span "XXXXX 355 May, [PERSON_NAME] Rollover IRA" at bounding box center [1014, 401] width 331 height 41
type input "May, [PERSON_NAME] Rollover IRA"
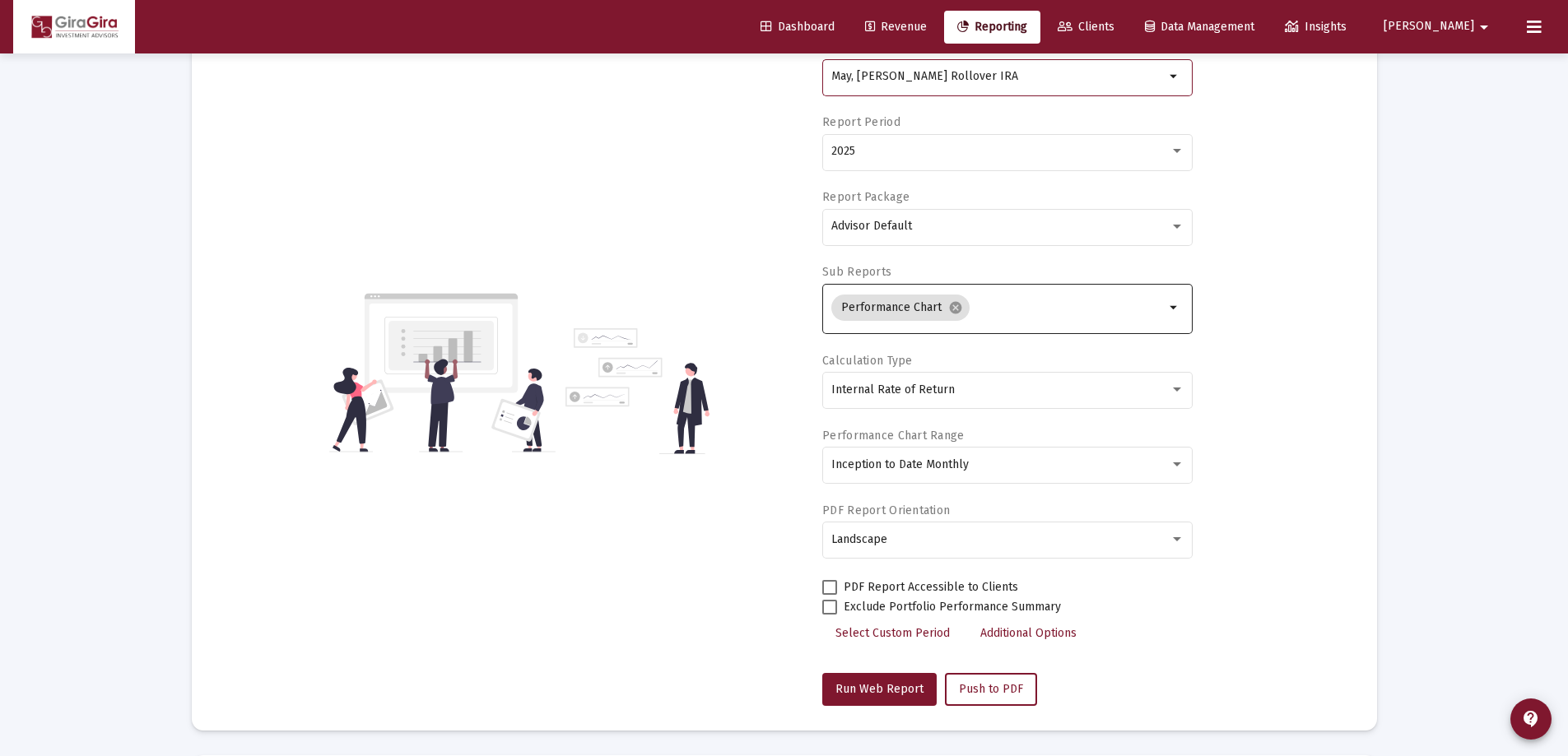
scroll to position [165, 0]
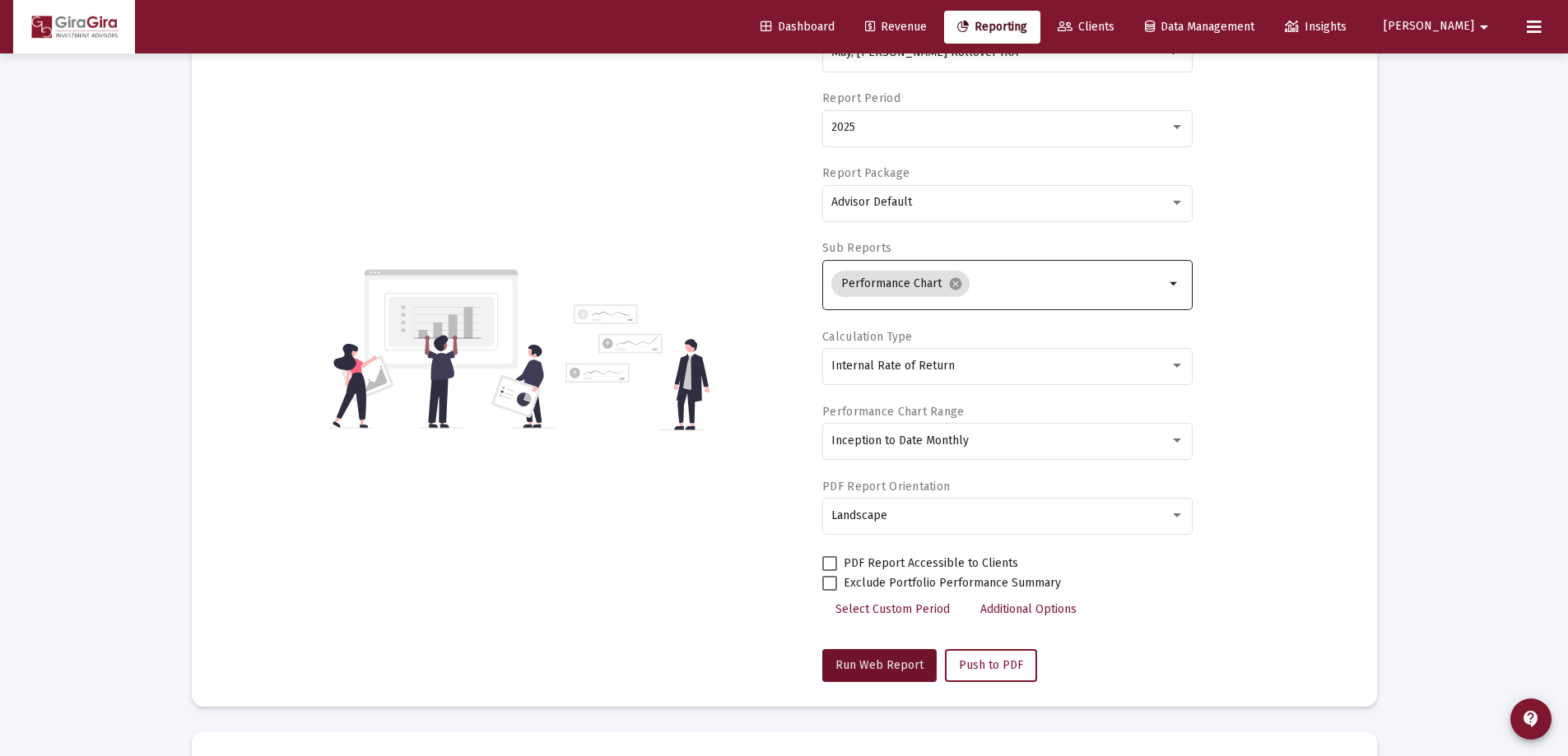
click at [876, 661] on span "Run Web Report" at bounding box center [880, 665] width 89 height 14
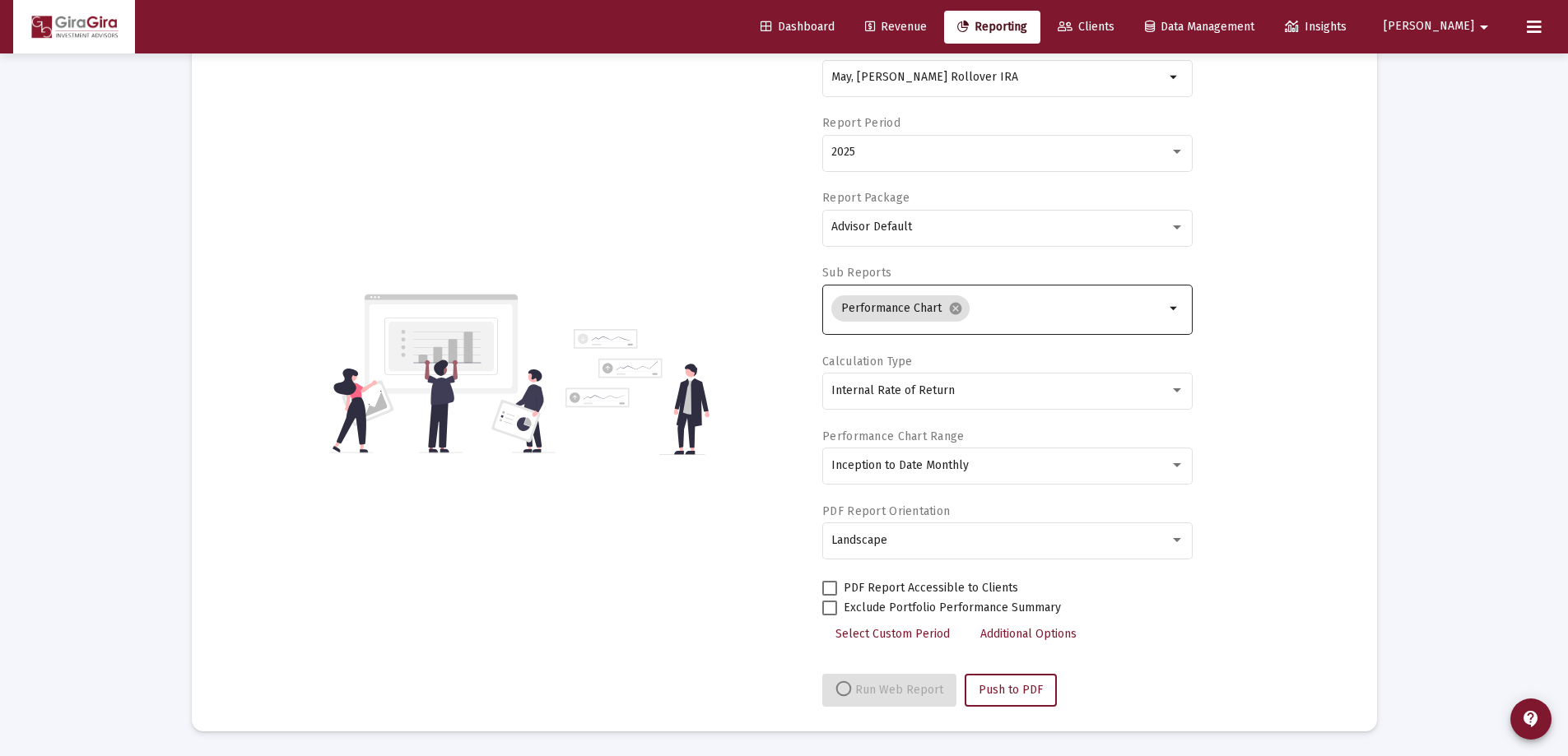
select select "View all"
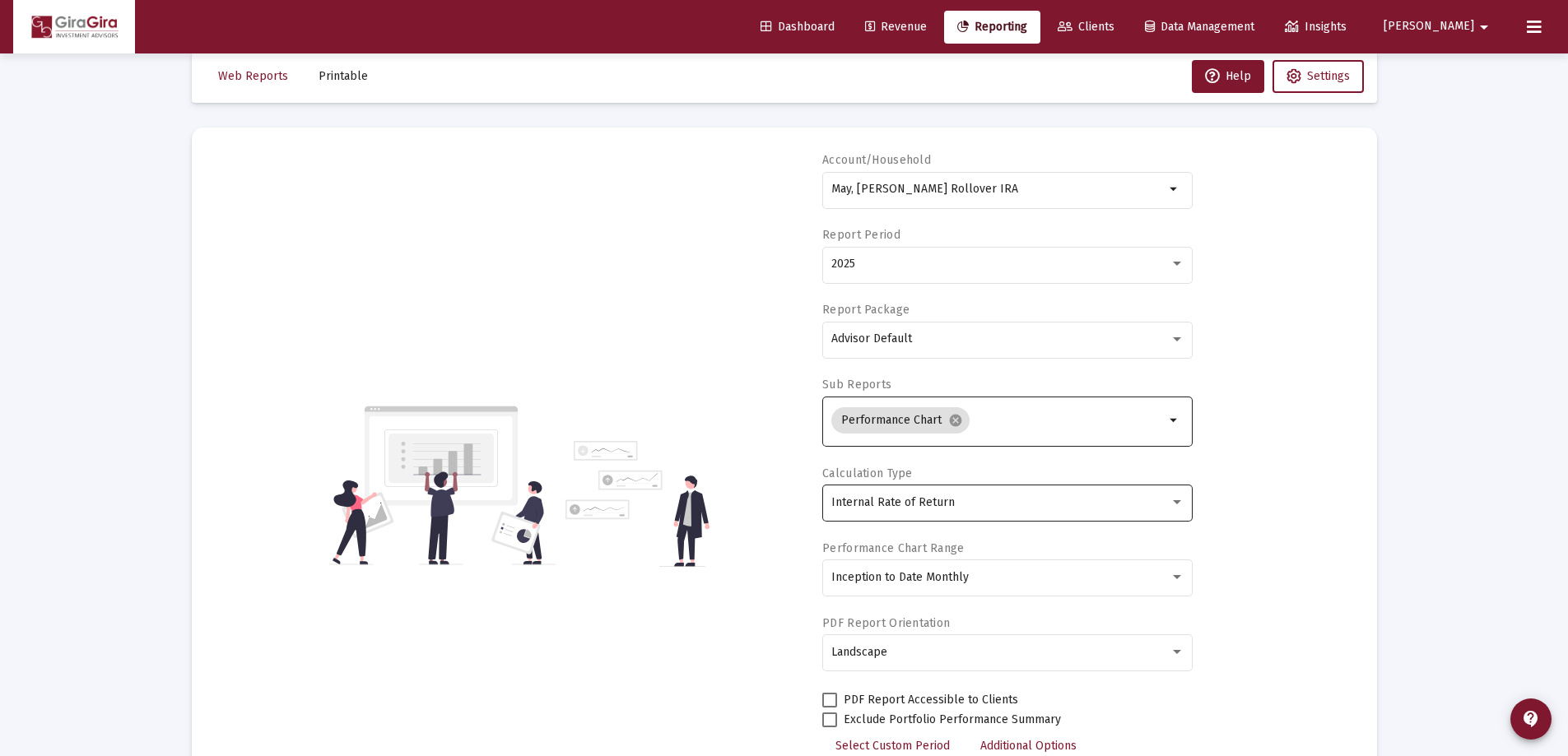
scroll to position [0, 0]
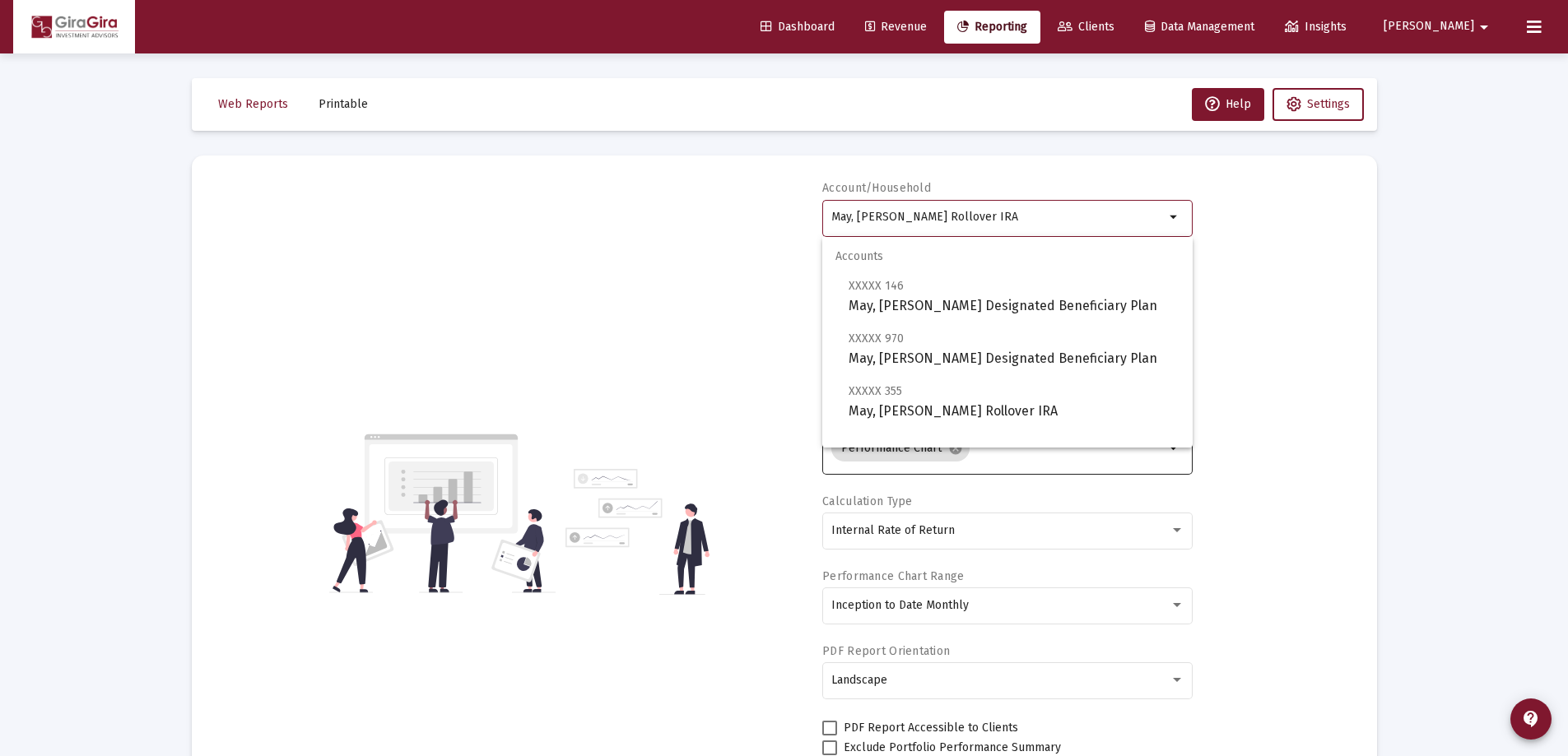
click at [846, 216] on input "May, [PERSON_NAME] Rollover IRA" at bounding box center [998, 217] width 333 height 13
click at [919, 352] on span "XXXXX 970 May, [PERSON_NAME] Designated Beneficiary Plan" at bounding box center [1014, 348] width 331 height 41
type input "May, [PERSON_NAME] Designated Beneficiary Plan"
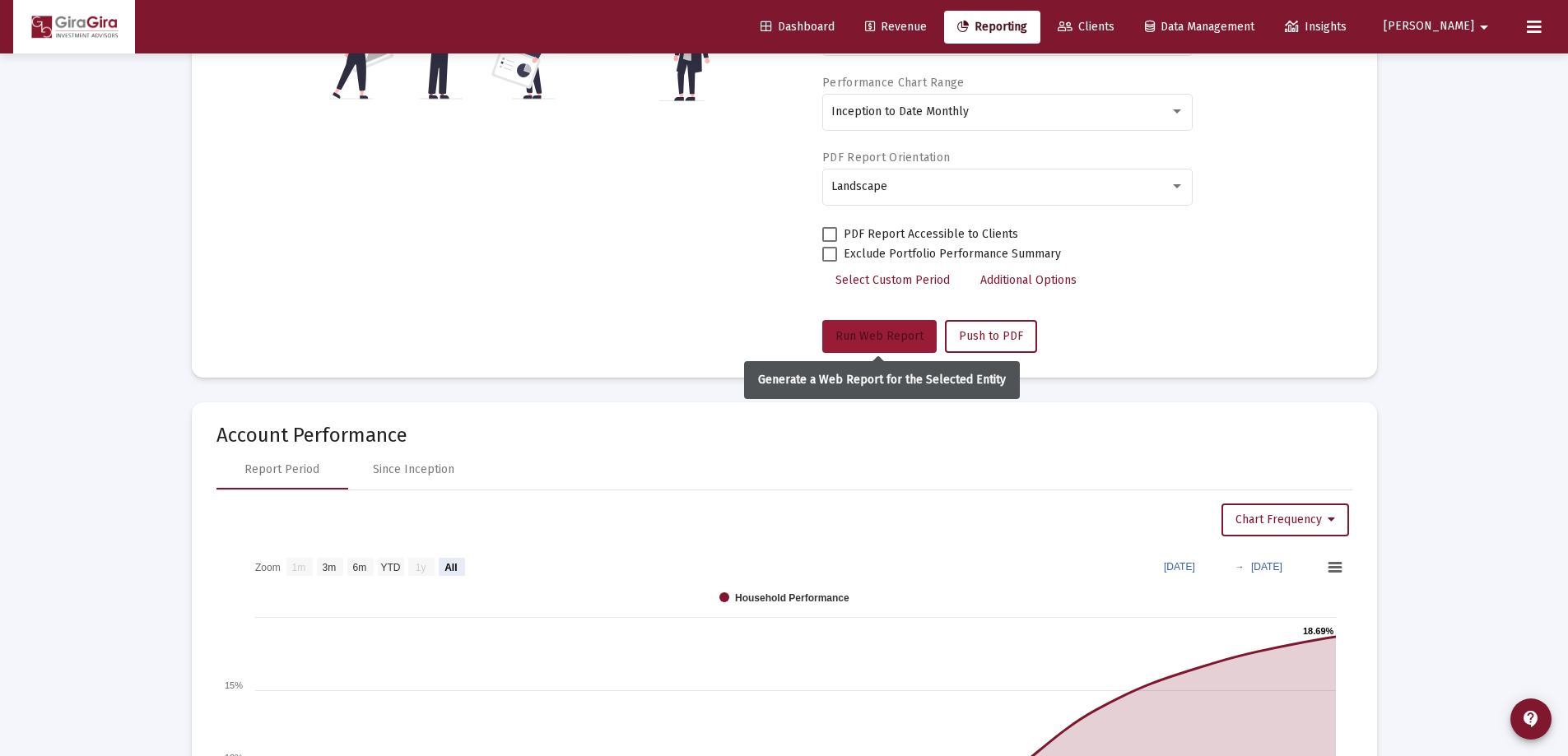
click at [857, 336] on span "Run Web Report" at bounding box center [880, 336] width 89 height 14
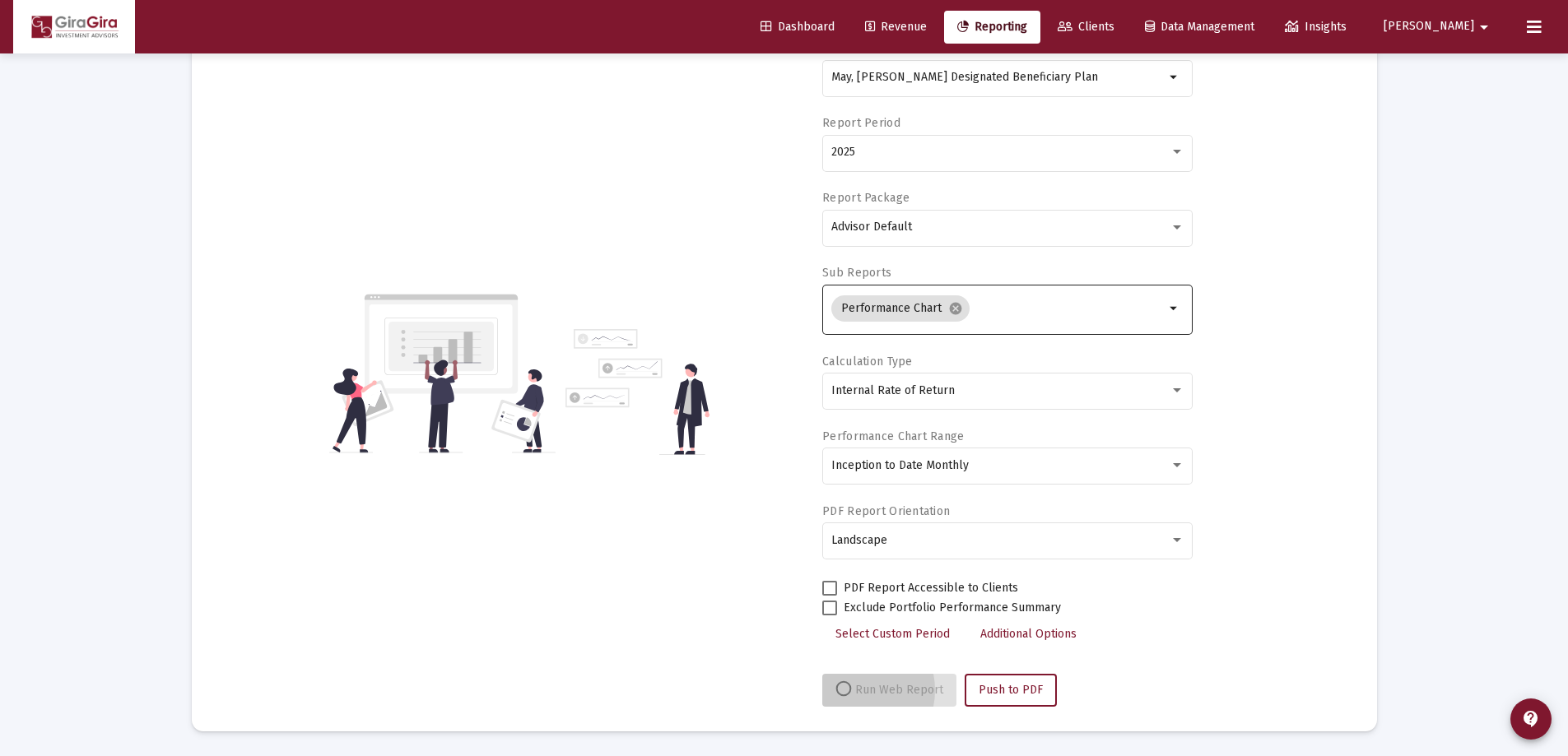
scroll to position [140, 0]
select select "View all"
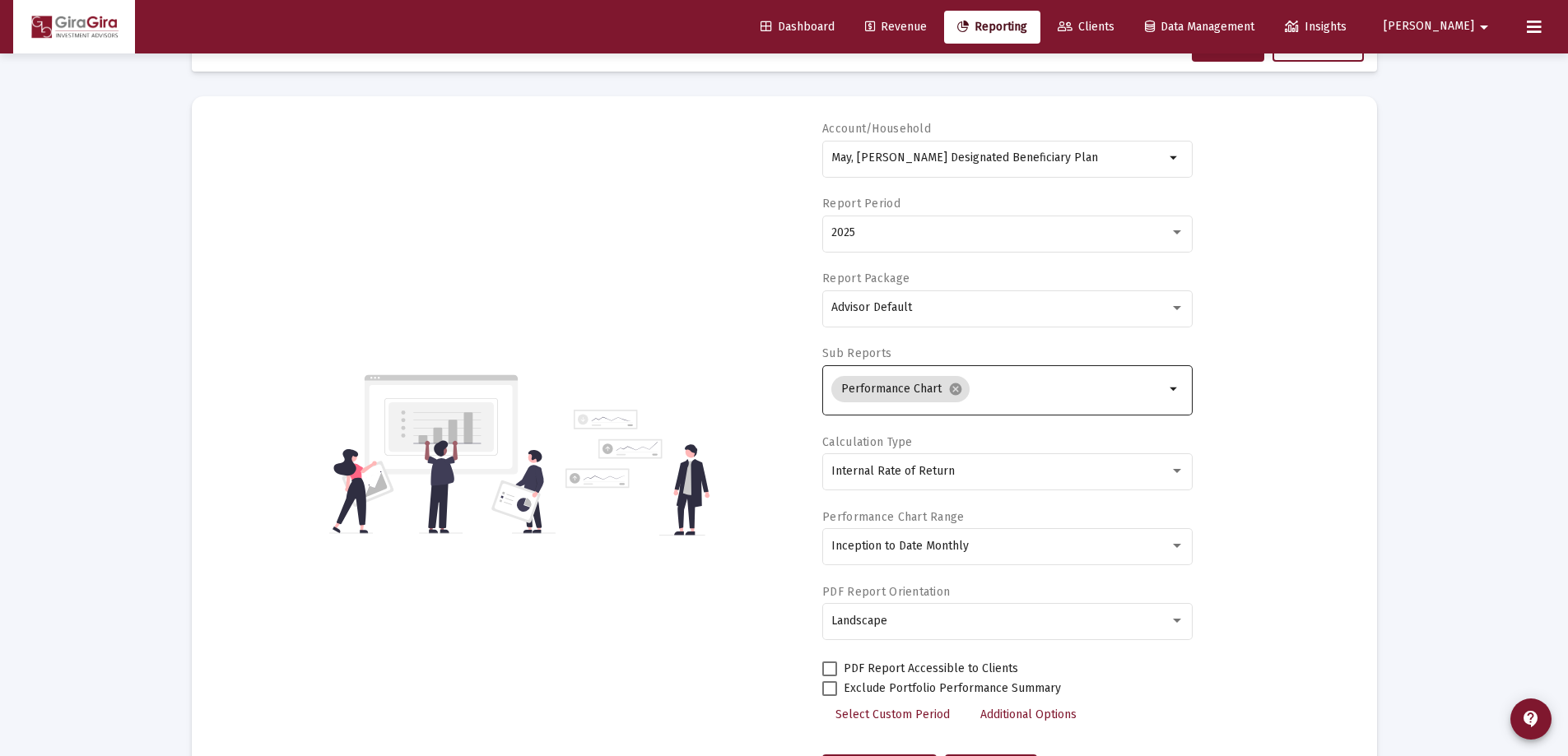
scroll to position [0, 0]
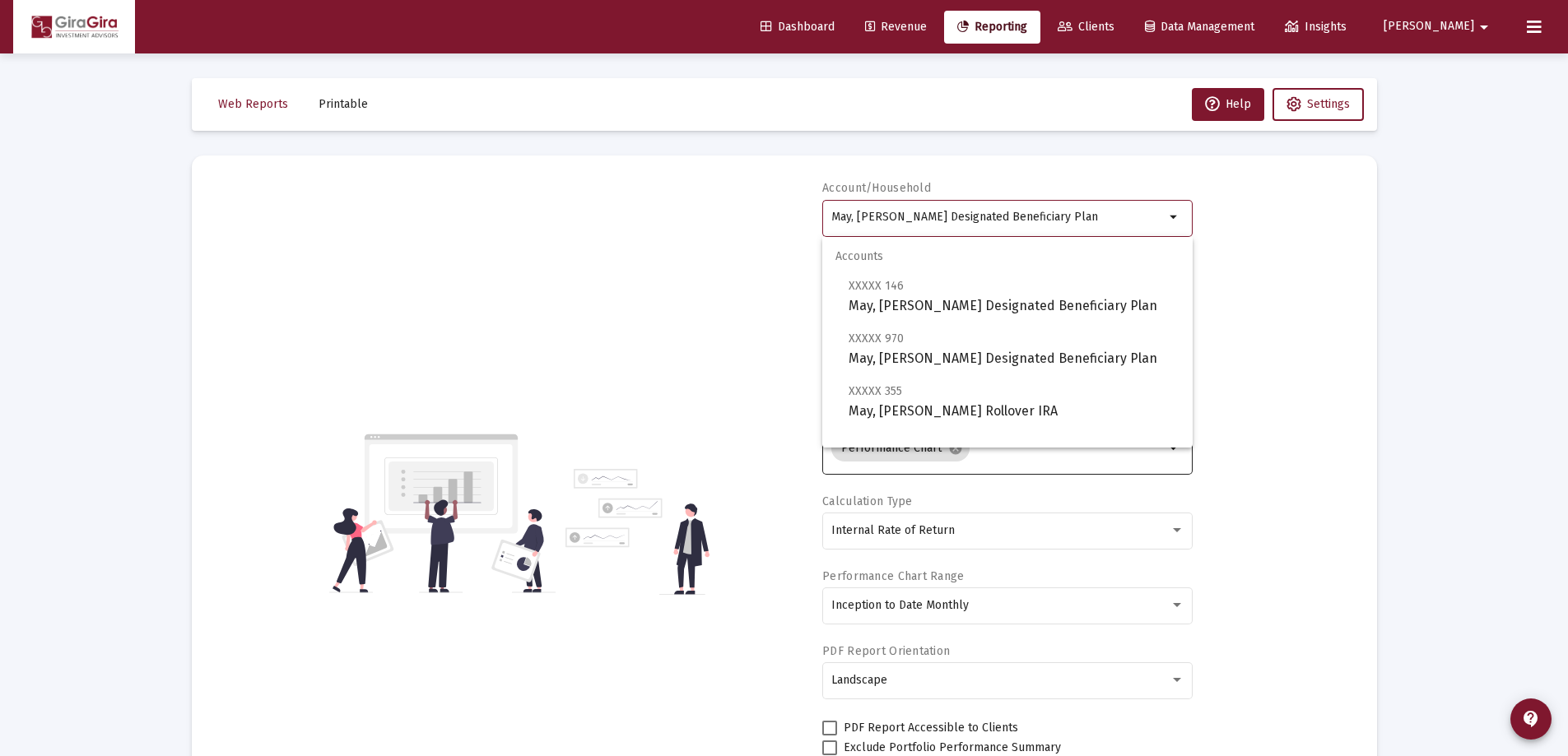
drag, startPoint x: 833, startPoint y: 213, endPoint x: 1476, endPoint y: 243, distance: 643.7
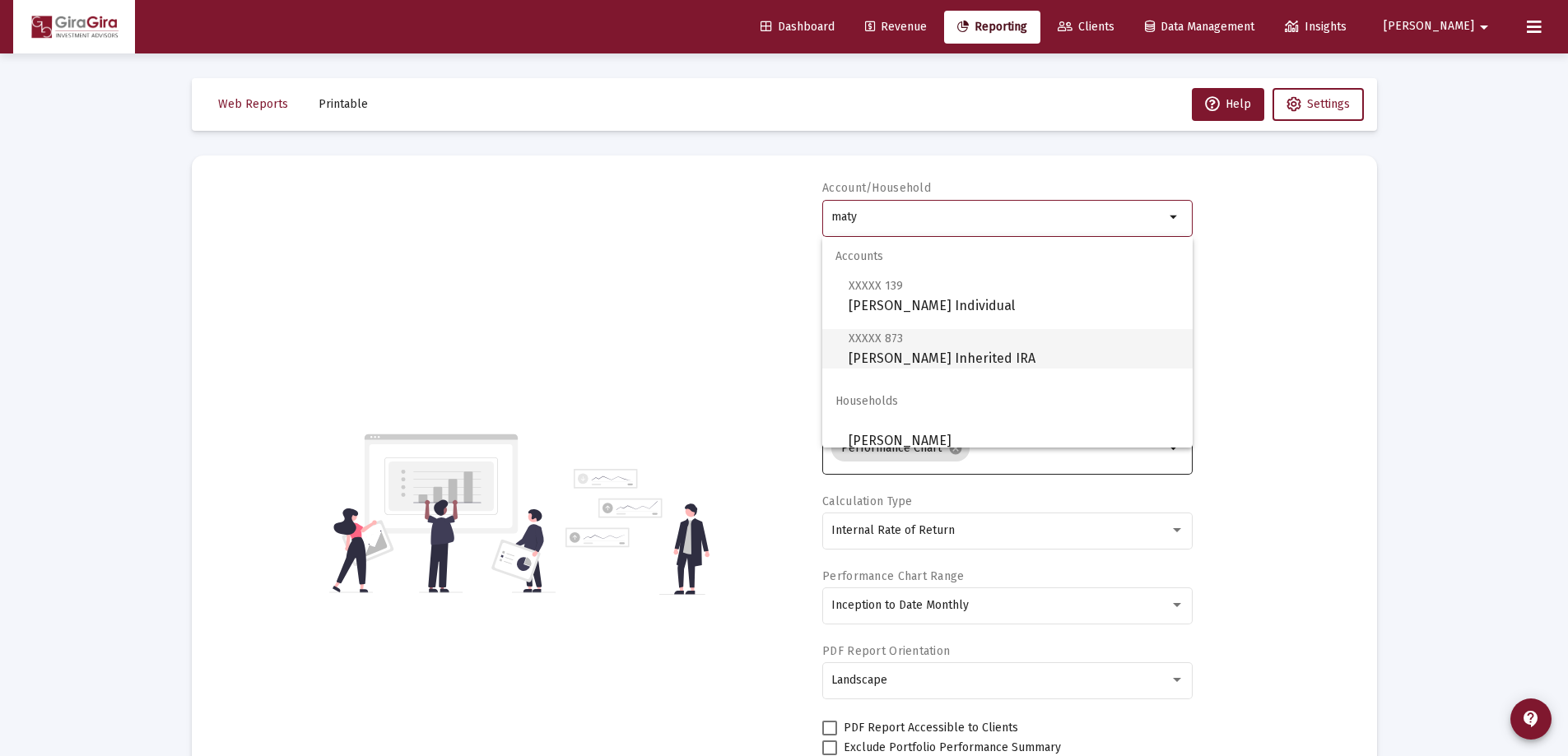
click at [911, 355] on span "XXXXX 873 [PERSON_NAME] Inherited IRA" at bounding box center [1014, 348] width 331 height 41
type input "[PERSON_NAME] Inherited IRA"
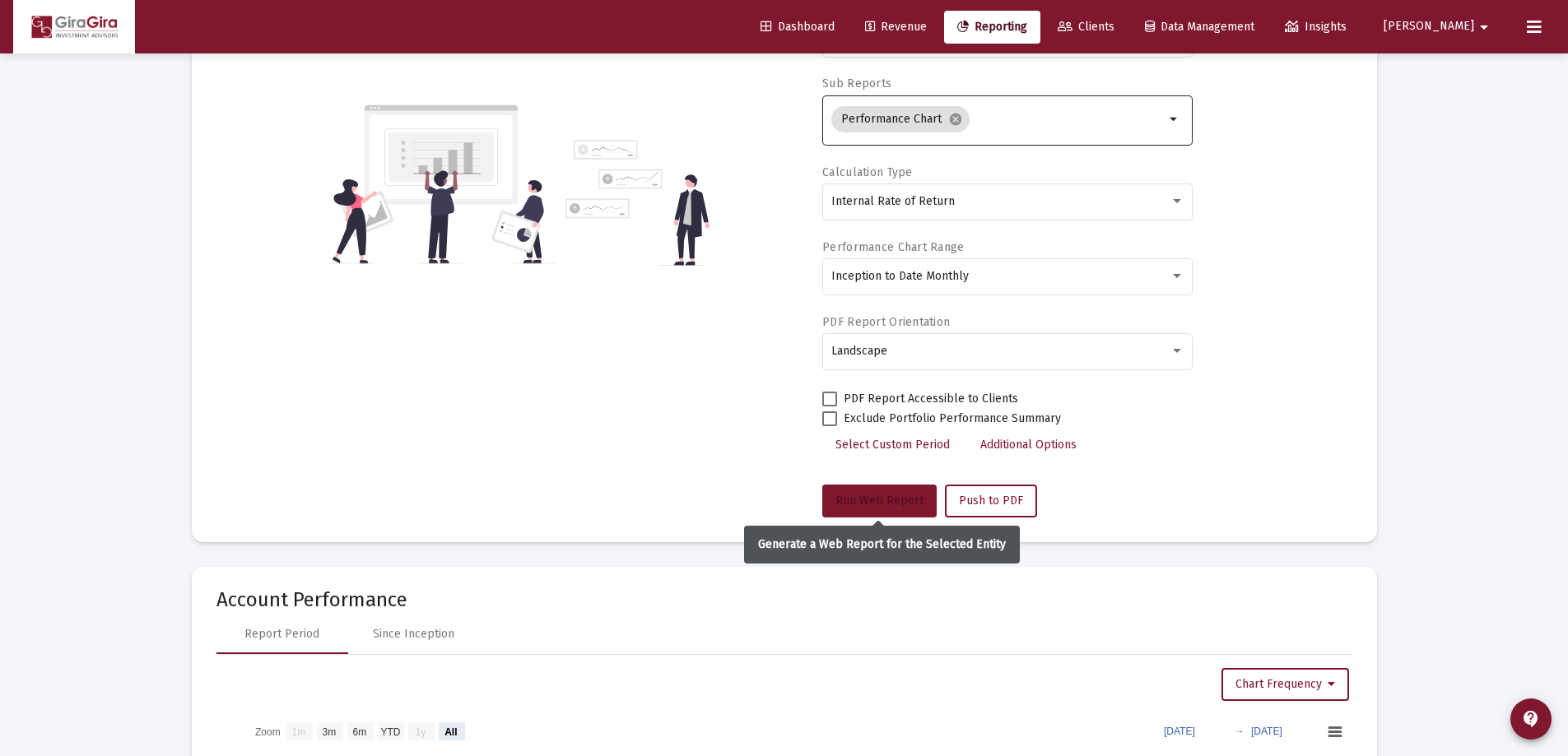
click at [890, 494] on span "Run Web Report" at bounding box center [880, 501] width 89 height 14
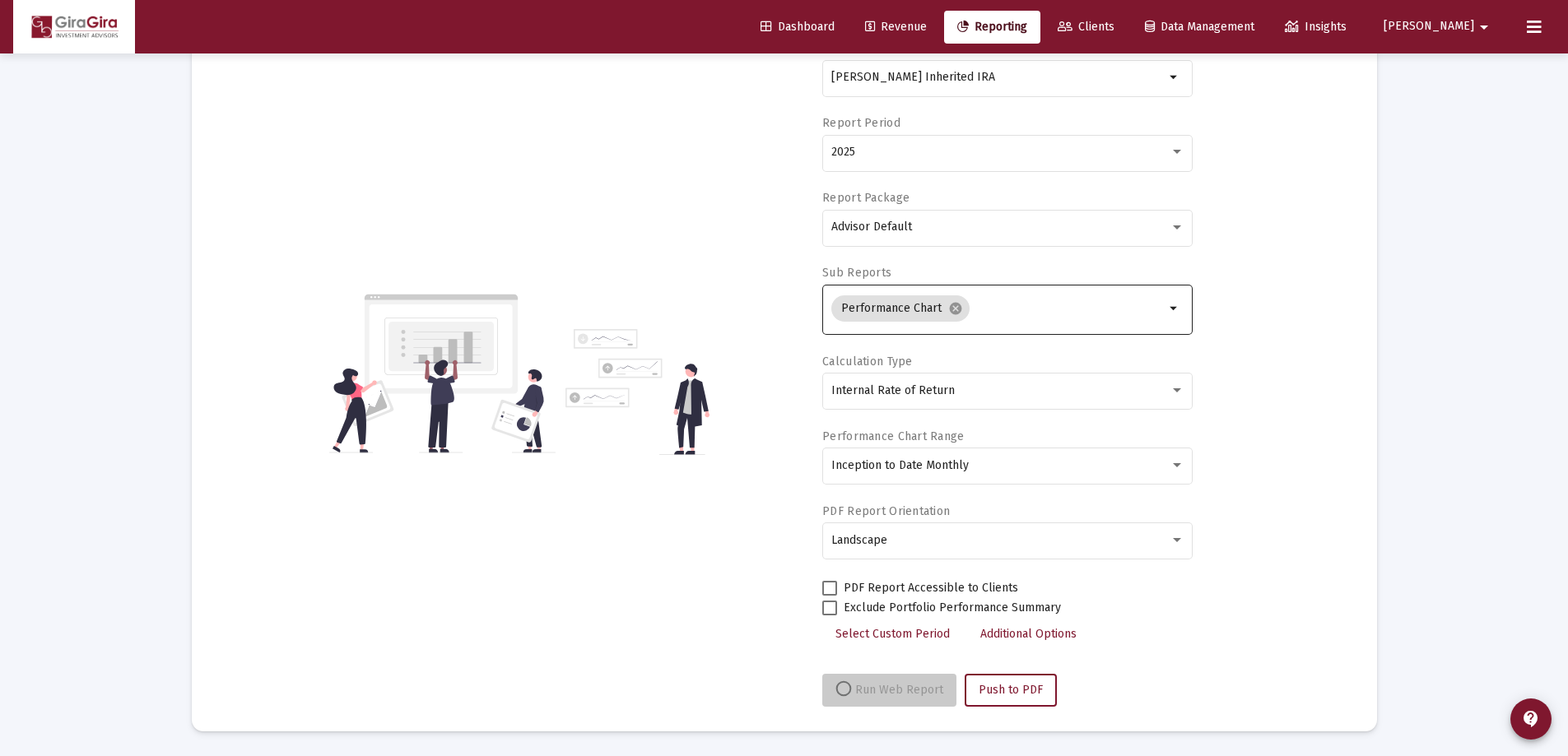
scroll to position [140, 0]
select select "View all"
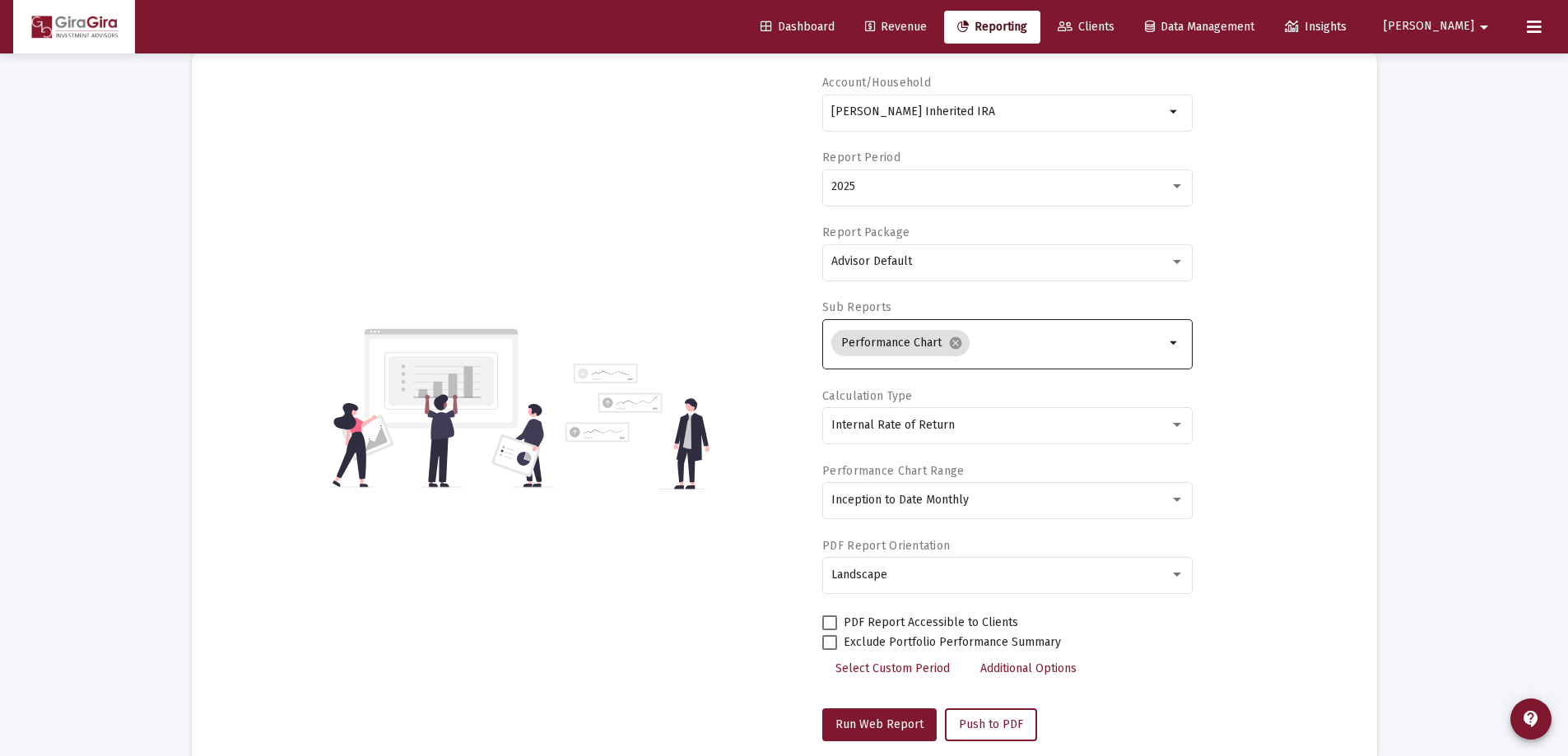
scroll to position [0, 0]
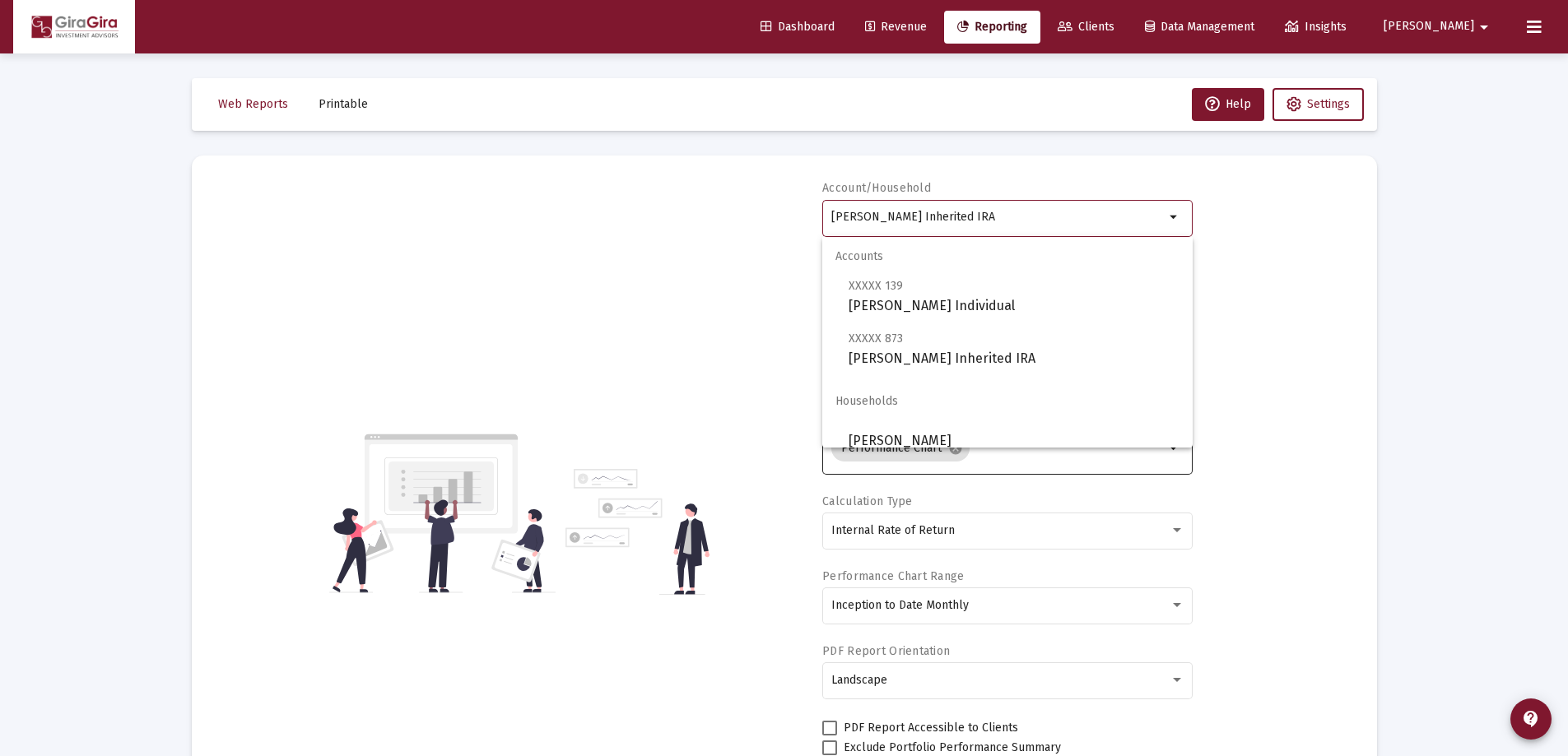
click at [925, 217] on input "[PERSON_NAME] Inherited IRA" at bounding box center [998, 217] width 333 height 13
click at [977, 299] on span "XXXXX 139 [PERSON_NAME] Individual" at bounding box center [1014, 295] width 331 height 41
type input "[PERSON_NAME] Individual"
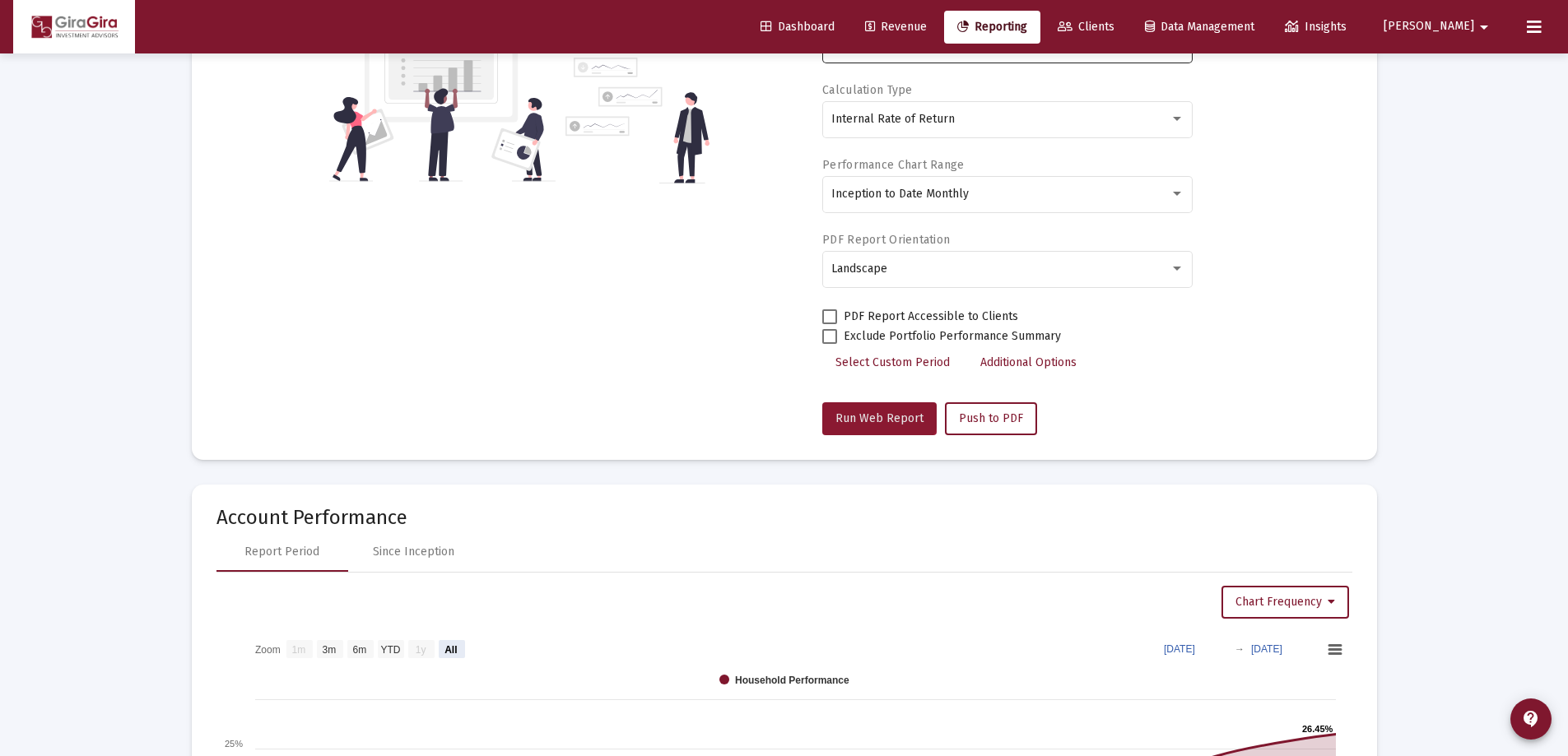
click at [875, 407] on button "Run Web Report" at bounding box center [880, 419] width 114 height 33
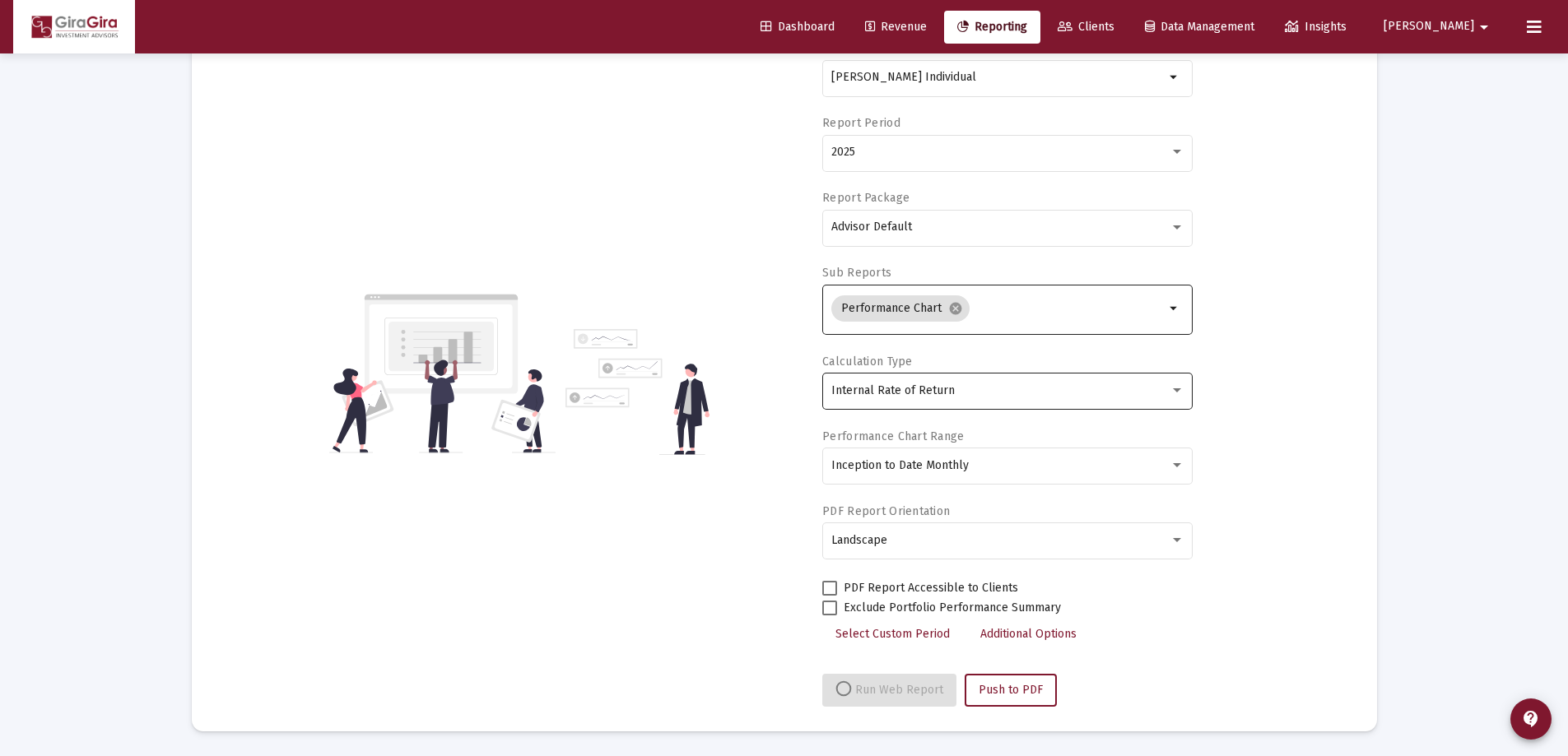
scroll to position [412, 0]
select select "View all"
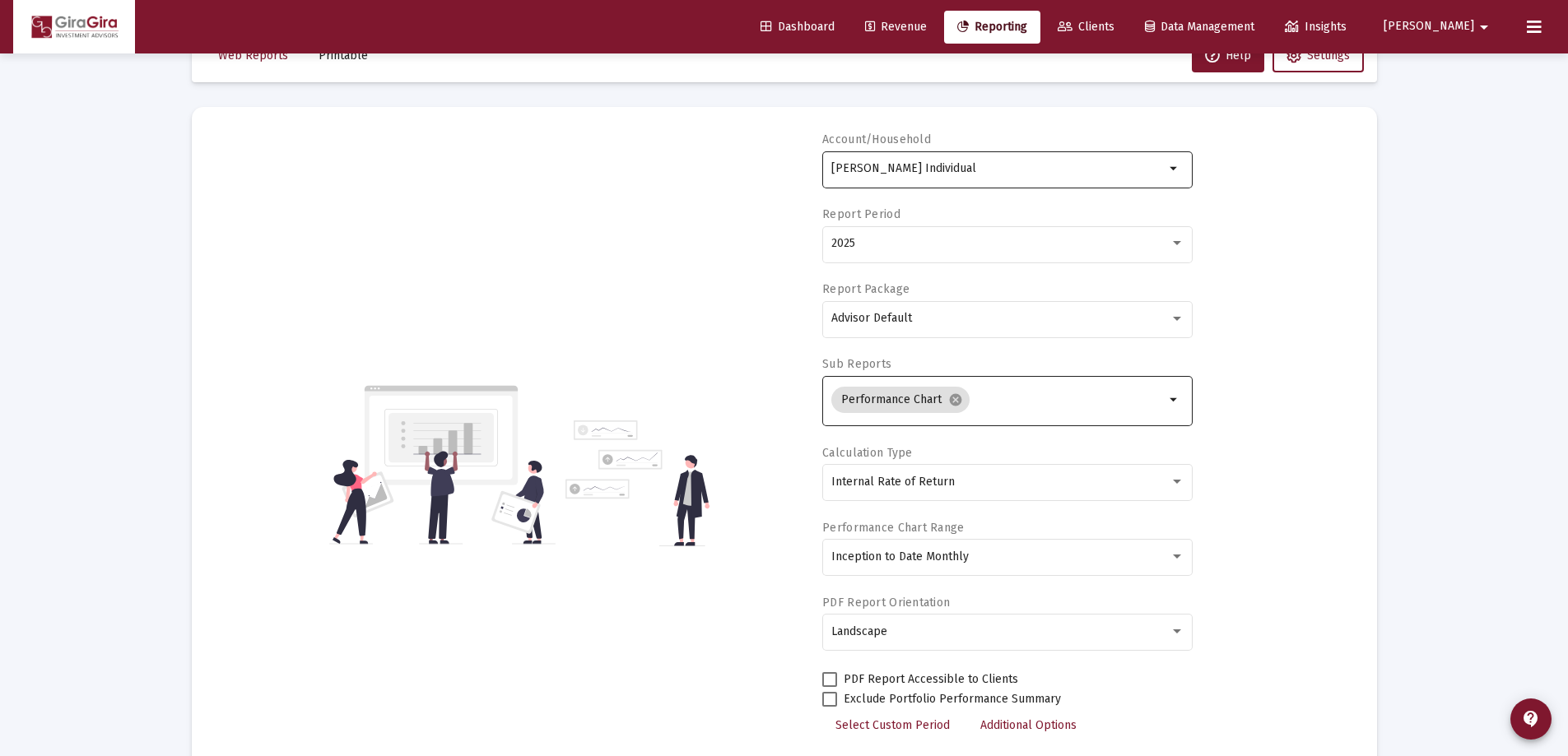
scroll to position [0, 0]
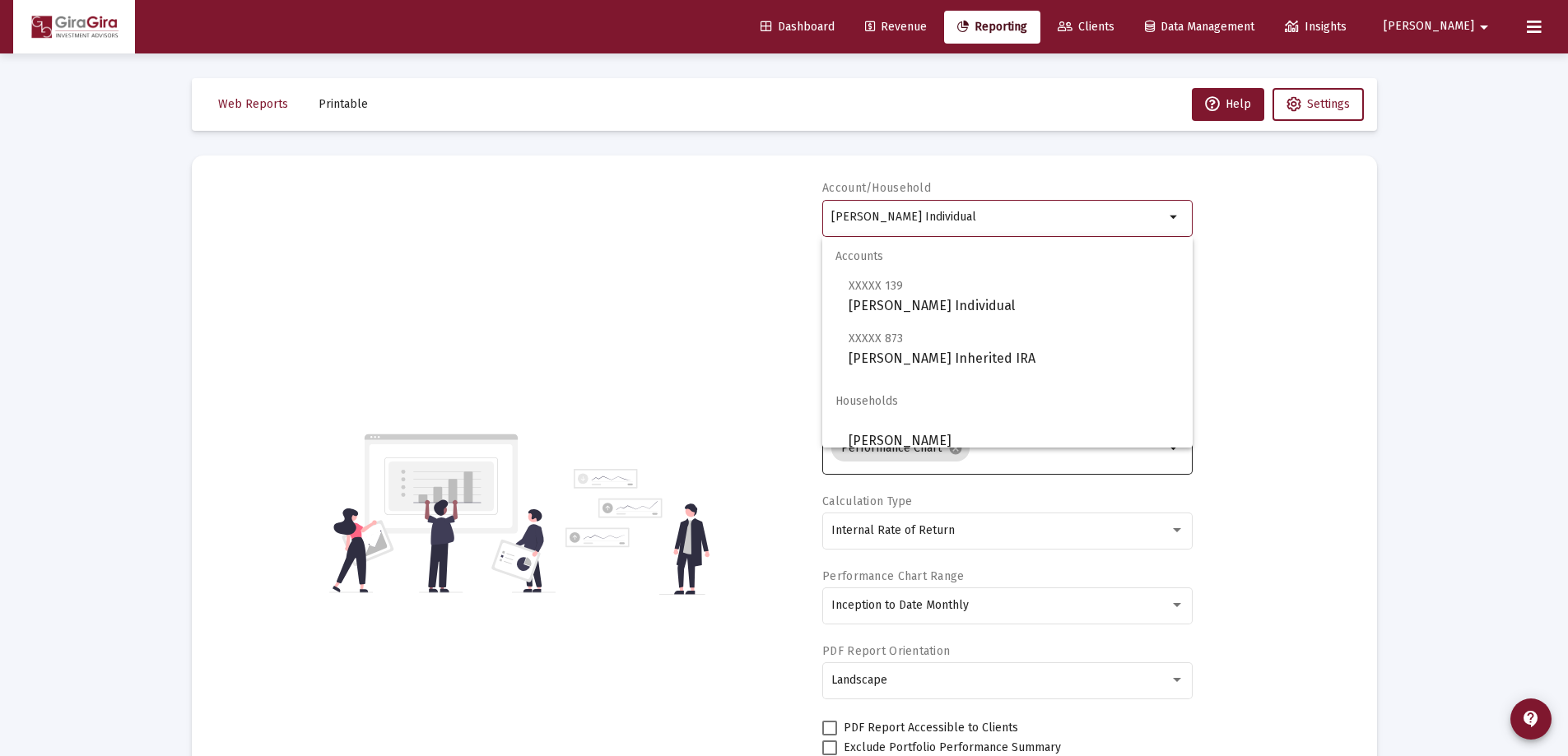
drag, startPoint x: 832, startPoint y: 213, endPoint x: 1806, endPoint y: 269, distance: 975.6
click at [1568, 269] on html "Dashboard Revenue Reporting Clients Data Management Insights [PERSON_NAME] Inte…" at bounding box center [784, 378] width 1568 height 756
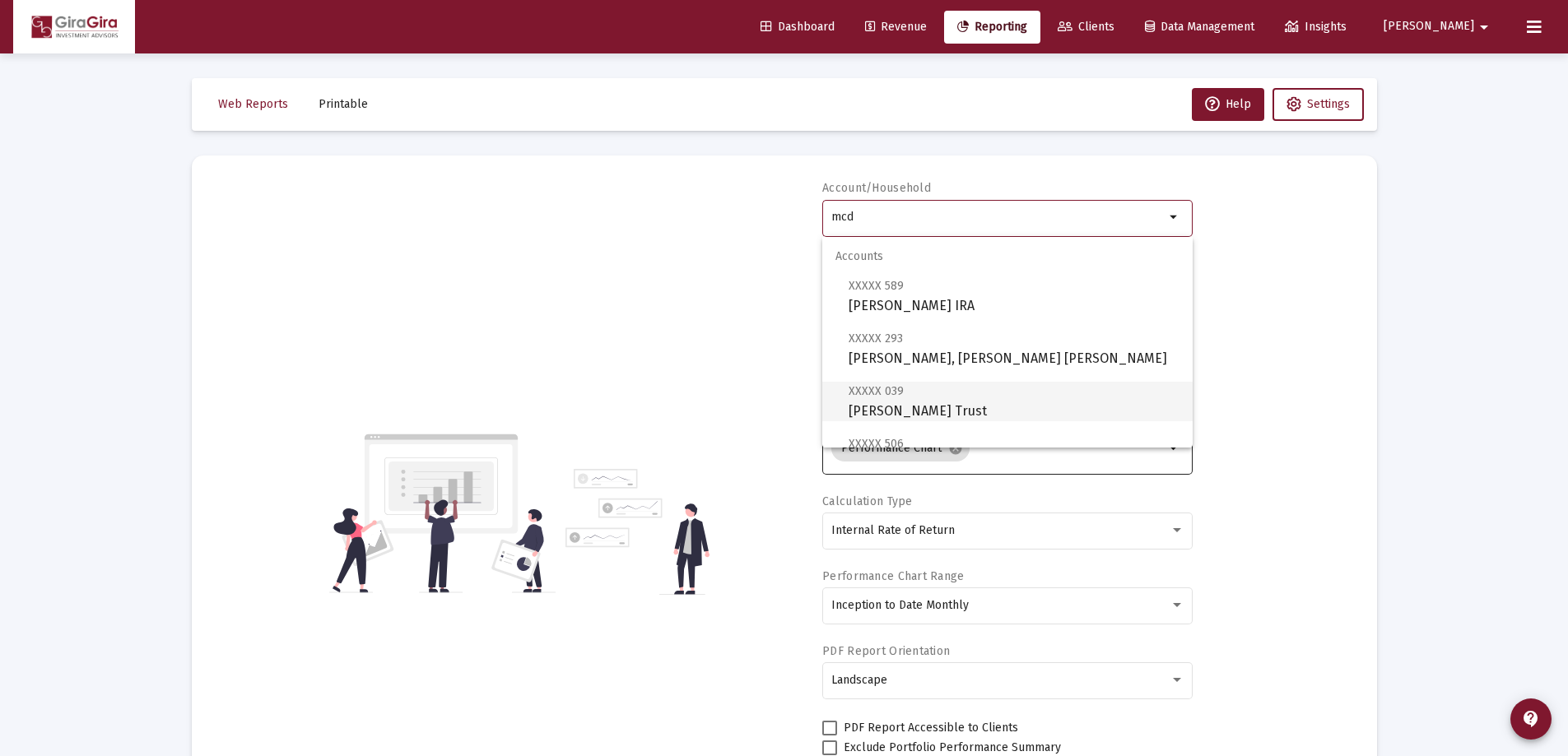
click at [900, 396] on span "XXXXX 039" at bounding box center [876, 391] width 55 height 14
type input "[PERSON_NAME] Trust"
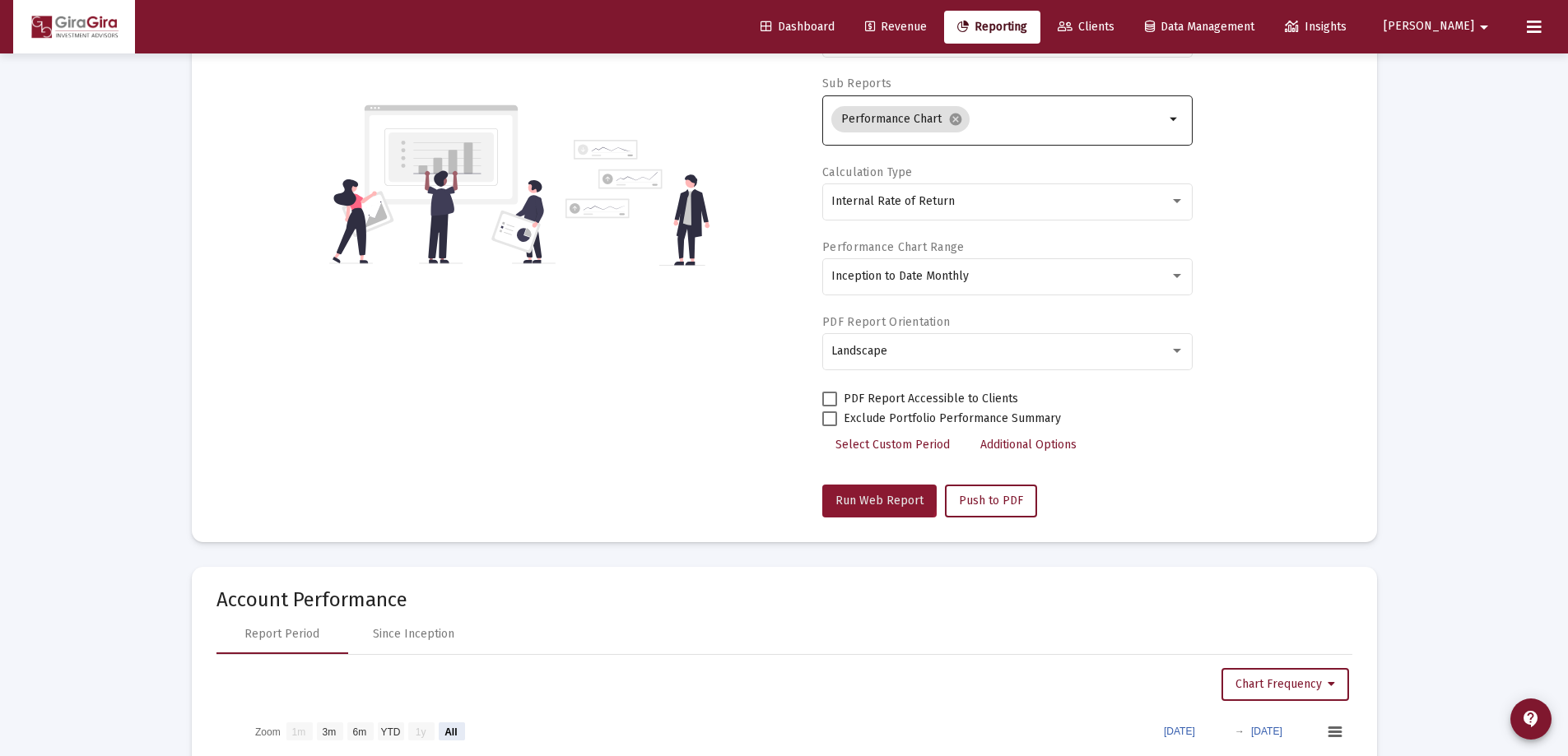
click at [875, 491] on button "Run Web Report" at bounding box center [880, 500] width 114 height 33
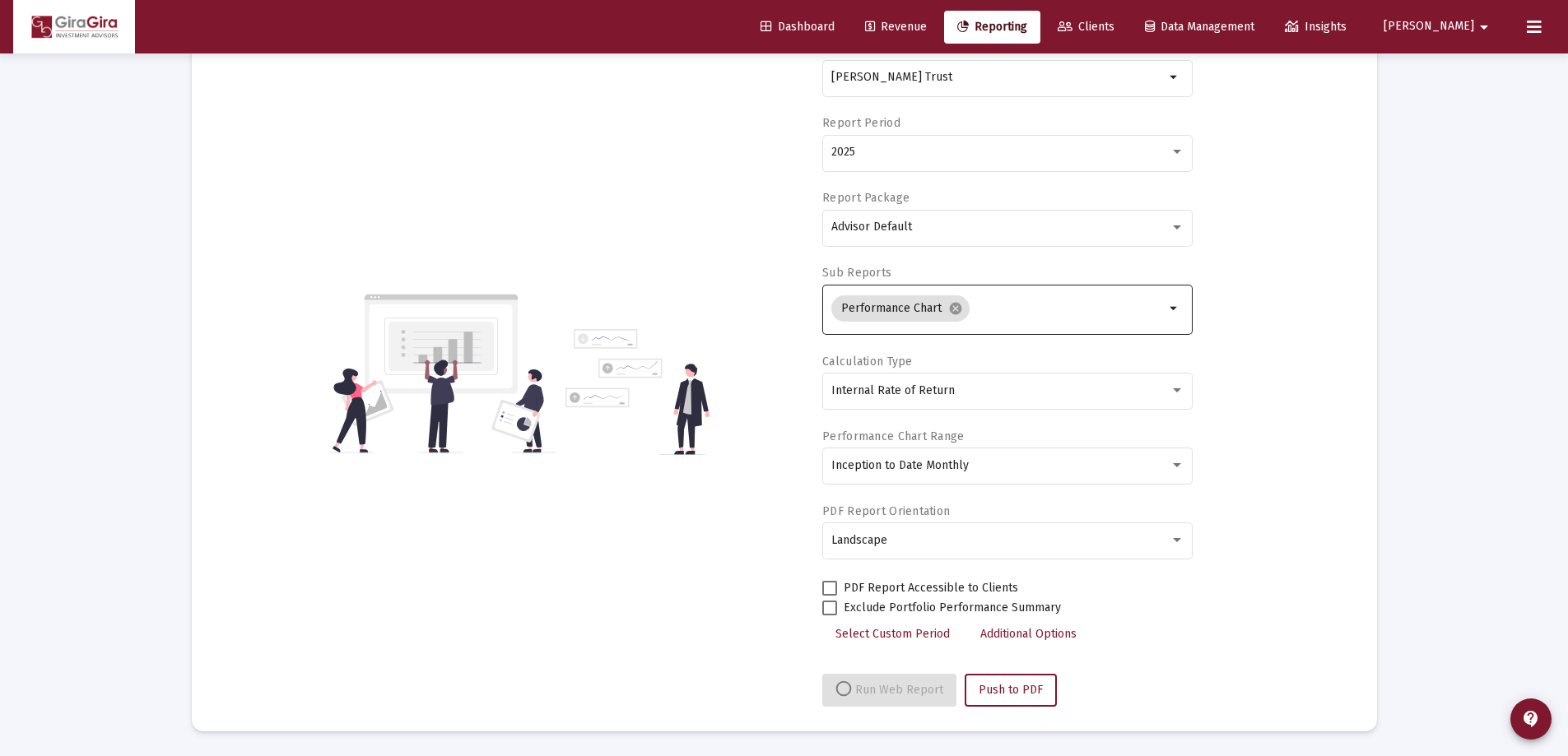
scroll to position [329, 0]
select select "View all"
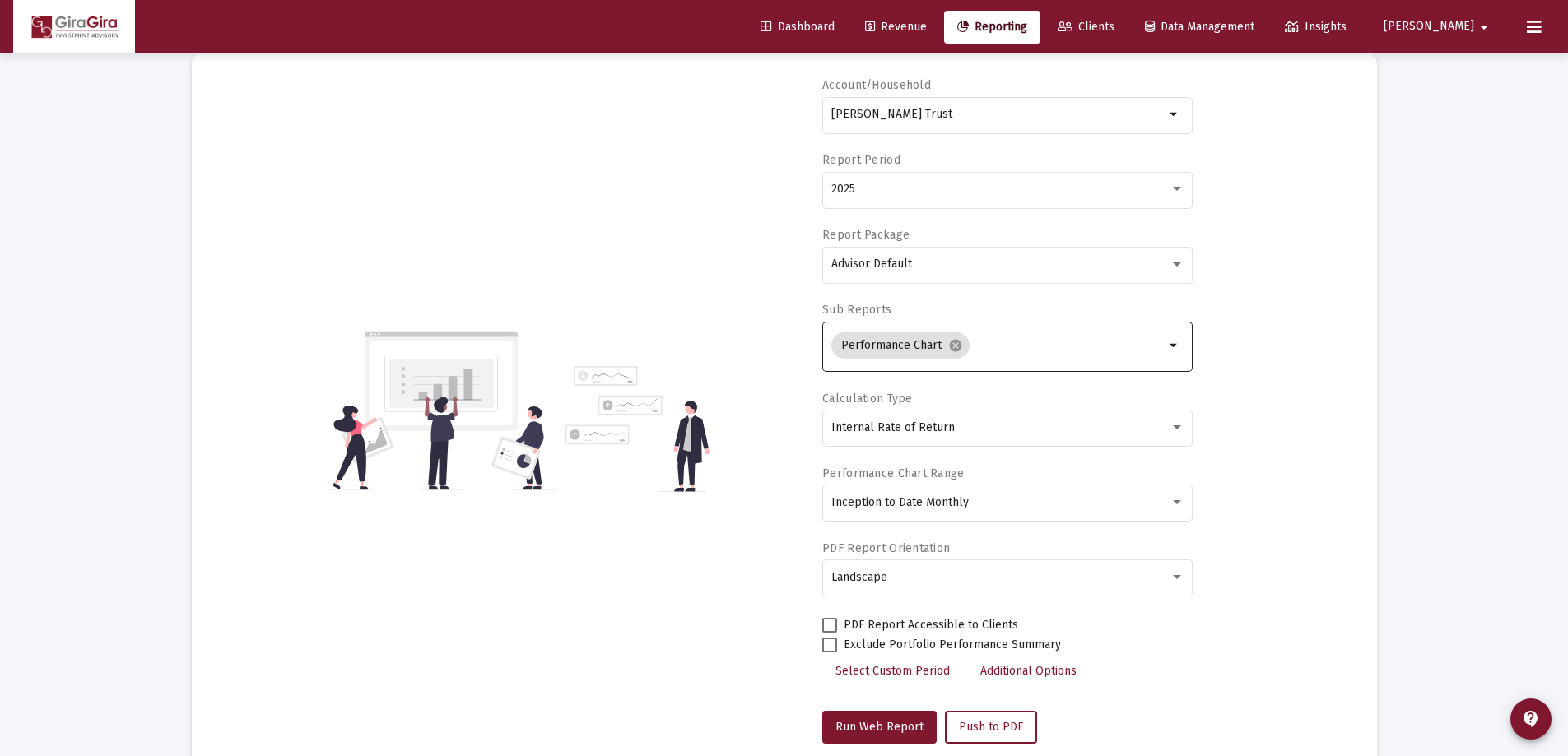
scroll to position [0, 0]
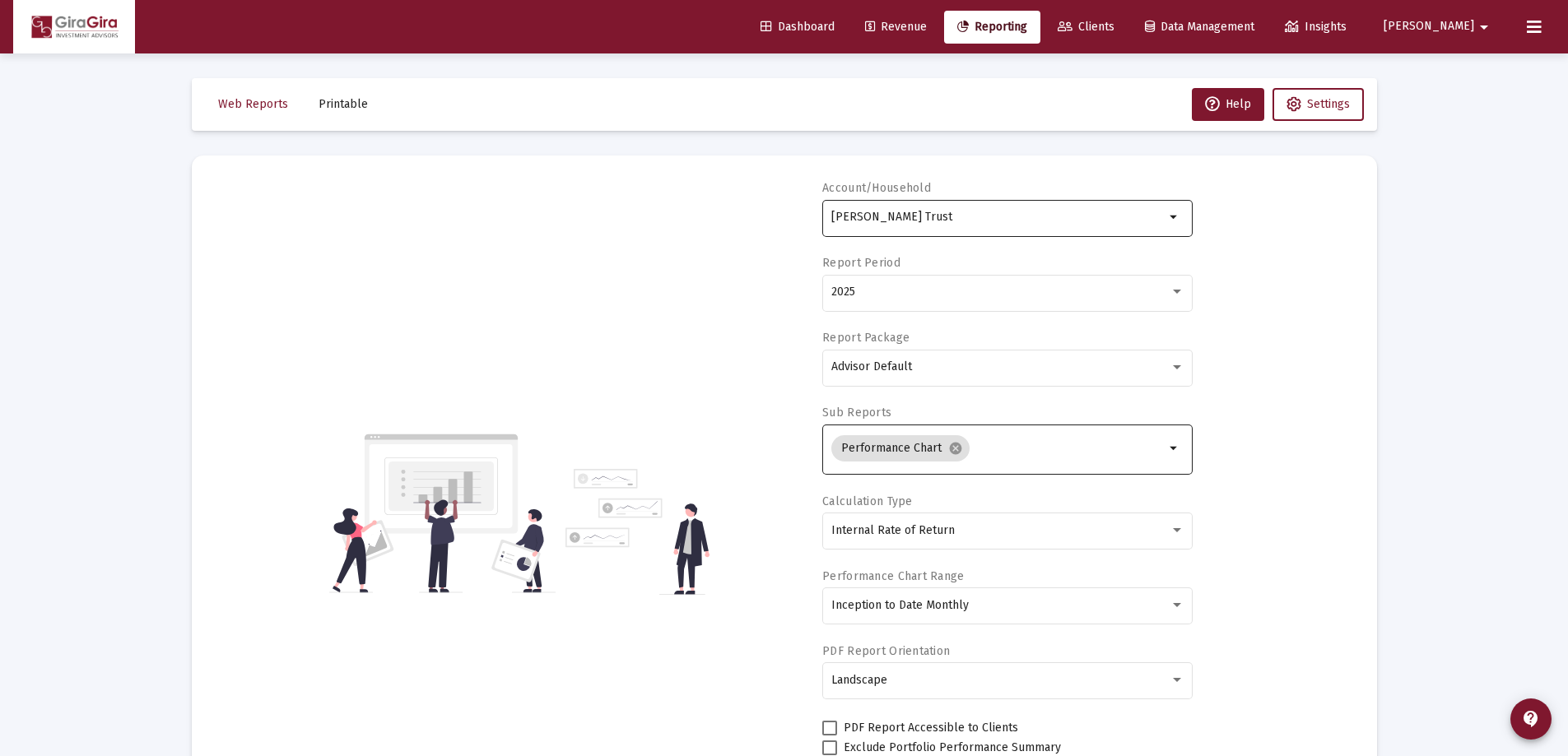
click at [933, 219] on input "[PERSON_NAME] Trust" at bounding box center [998, 217] width 333 height 13
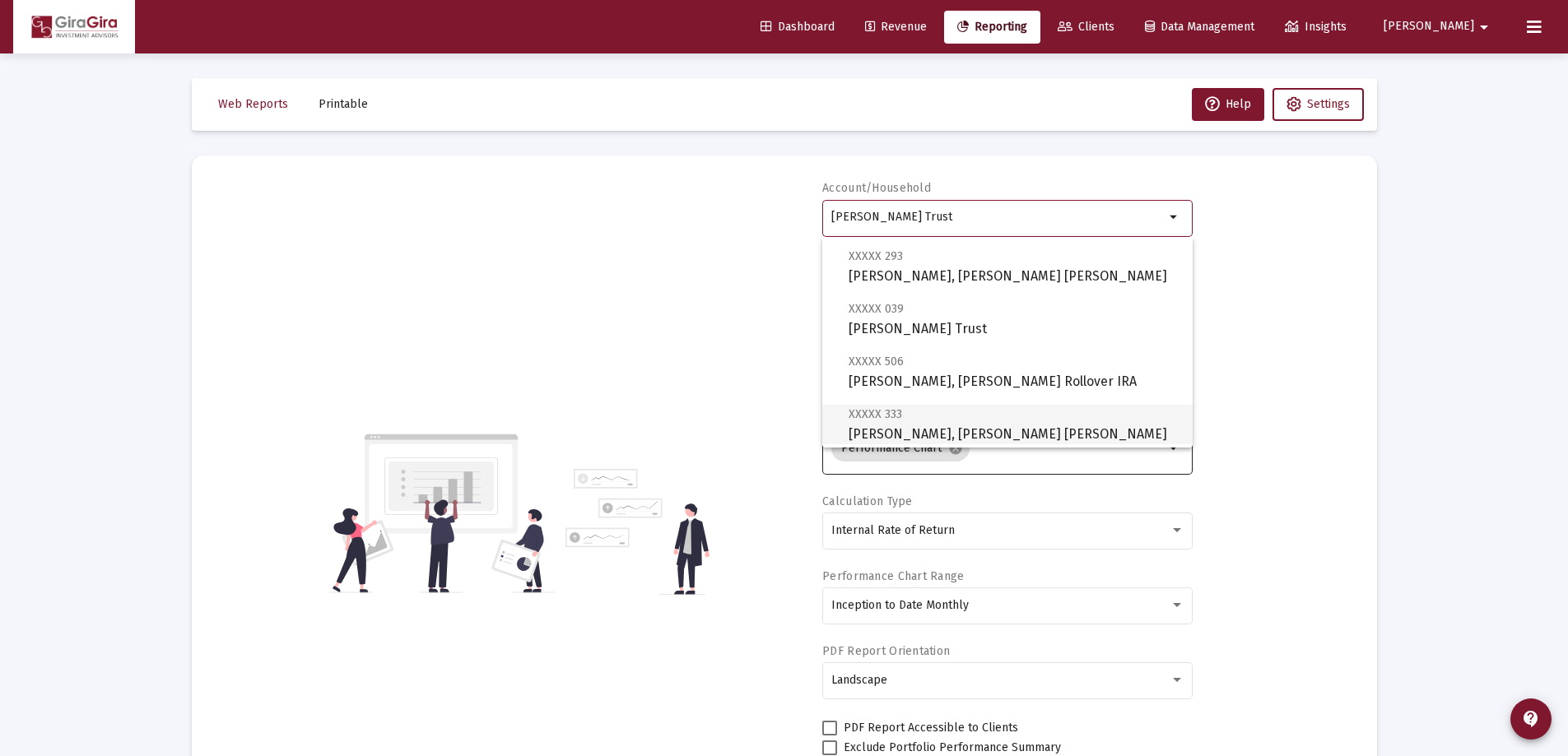
scroll to position [165, 0]
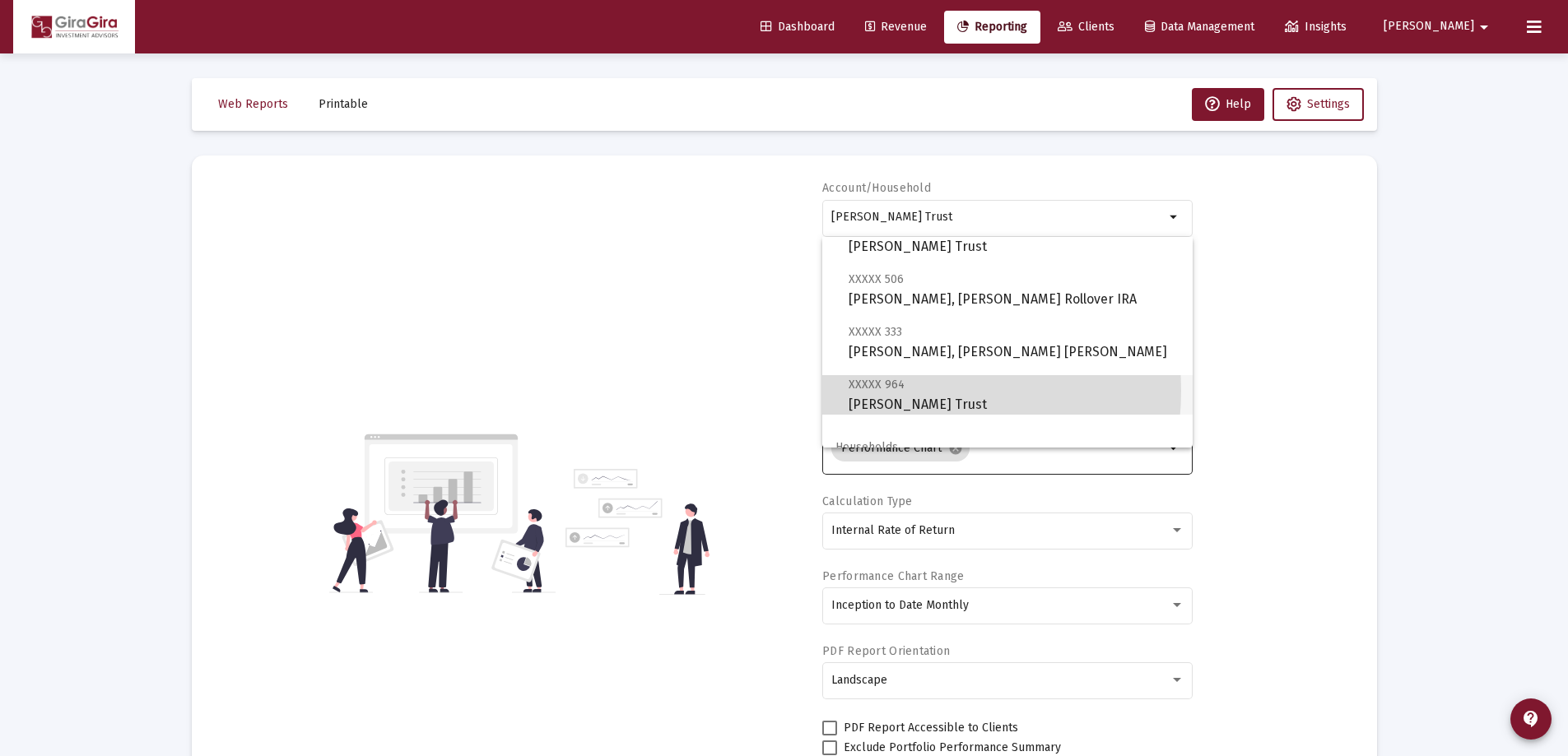
click at [894, 391] on span "XXXXX 964" at bounding box center [877, 385] width 56 height 14
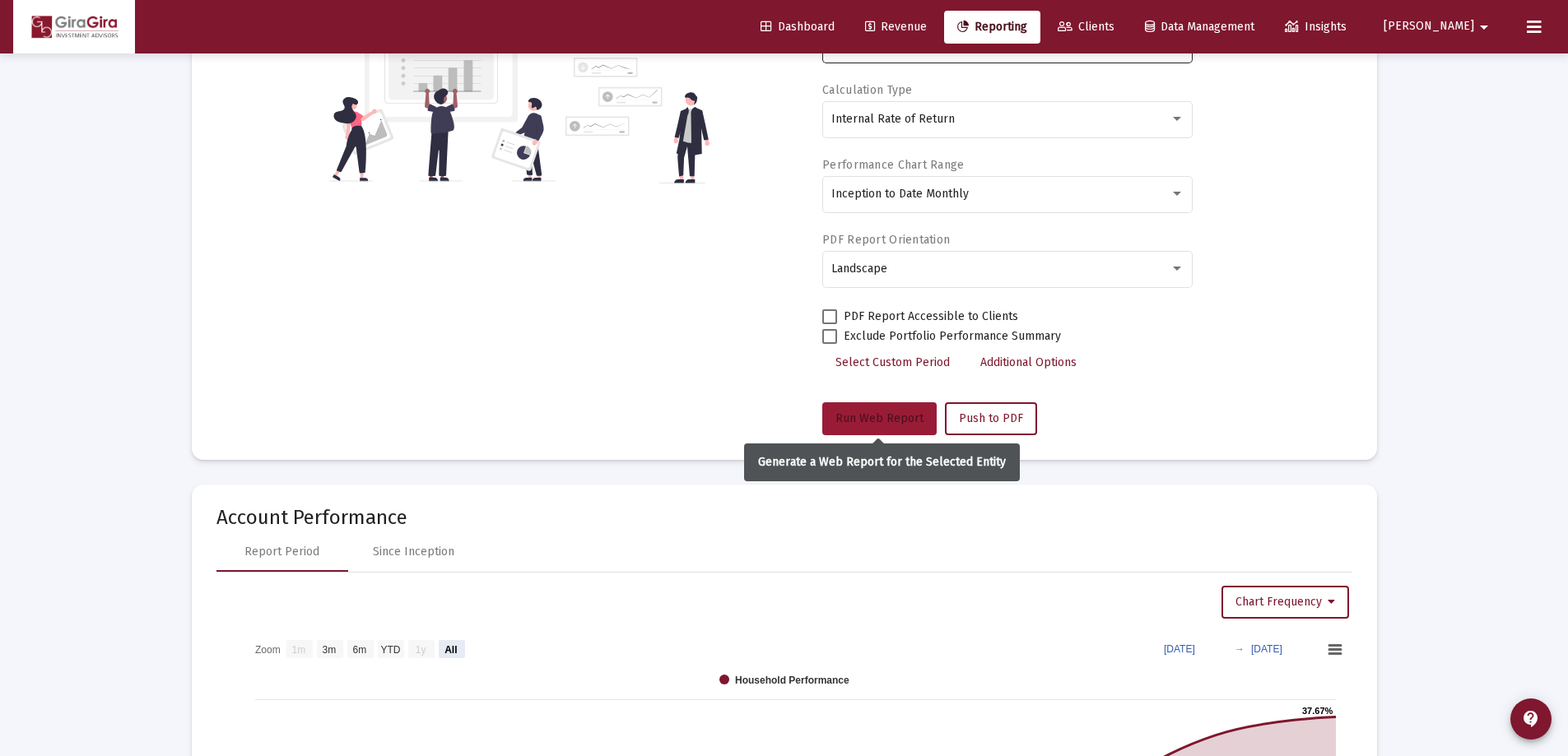
click at [871, 419] on span "Run Web Report" at bounding box center [880, 419] width 89 height 14
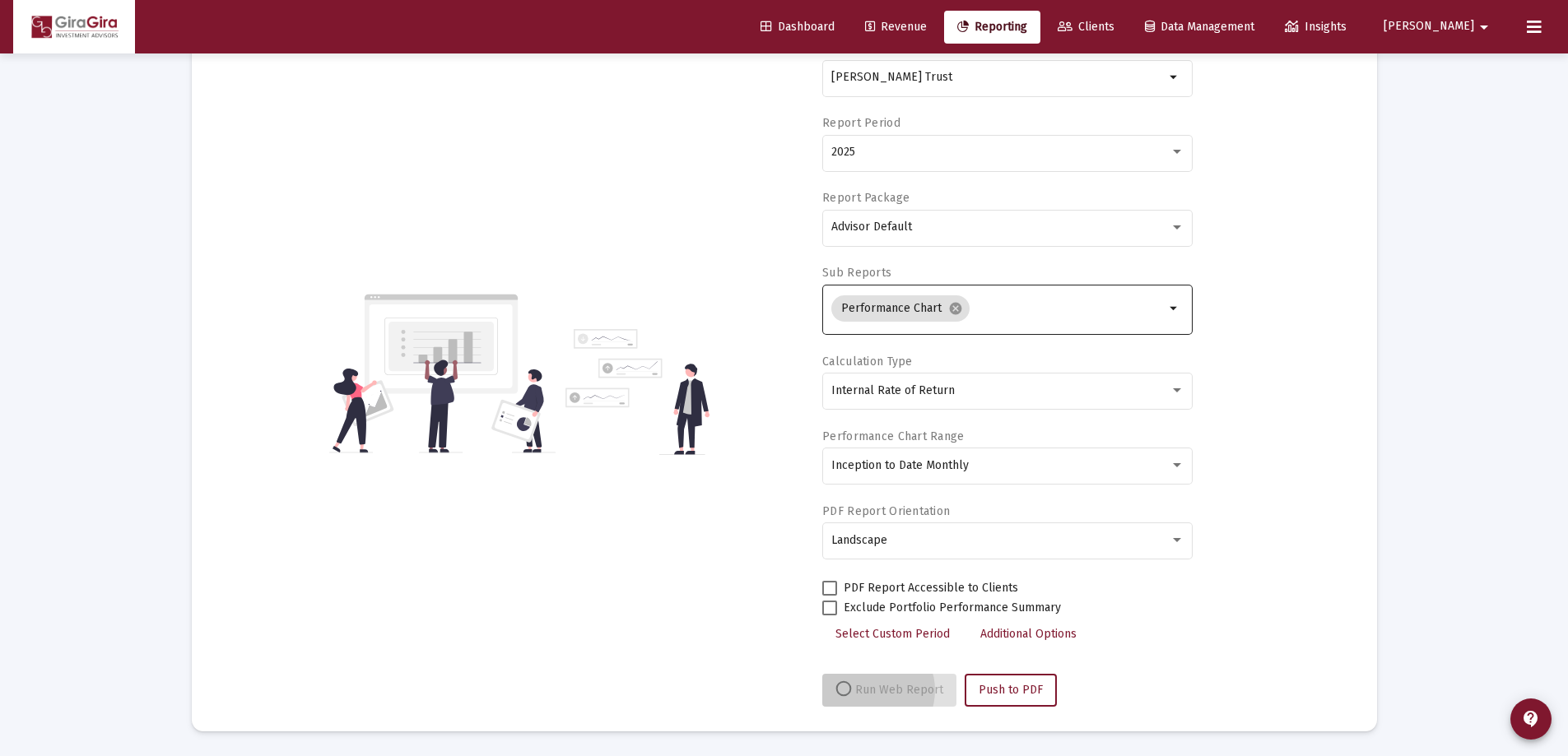
scroll to position [140, 0]
select select "View all"
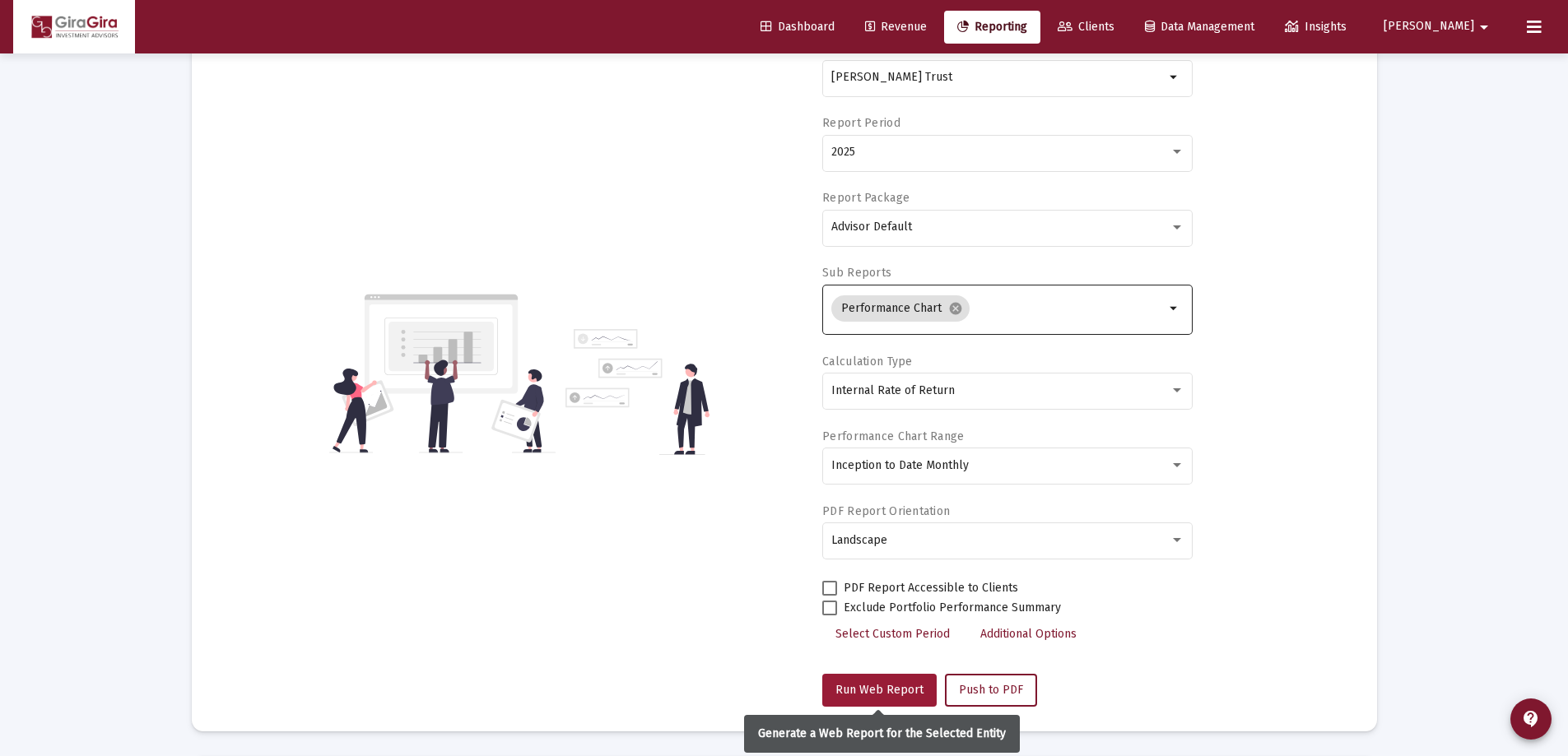
scroll to position [412, 0]
